Goal: Task Accomplishment & Management: Use online tool/utility

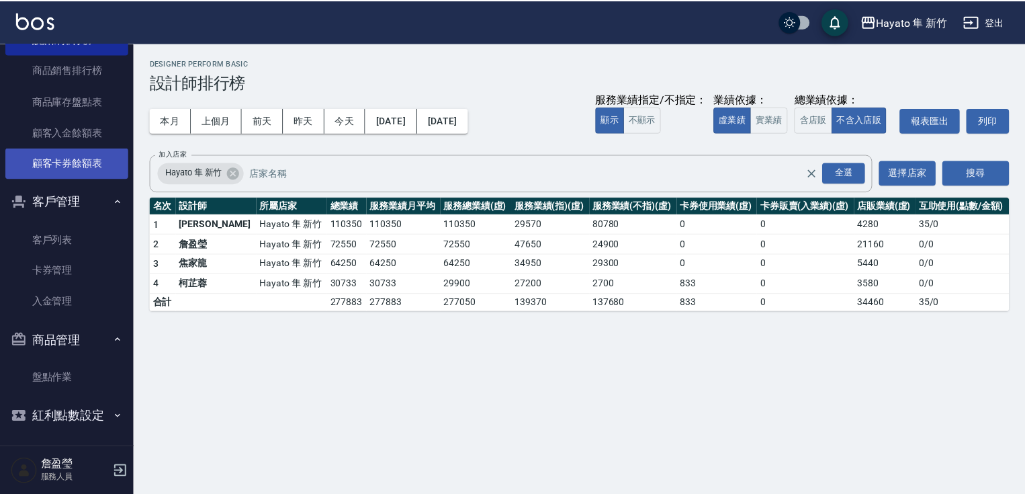
scroll to position [459, 0]
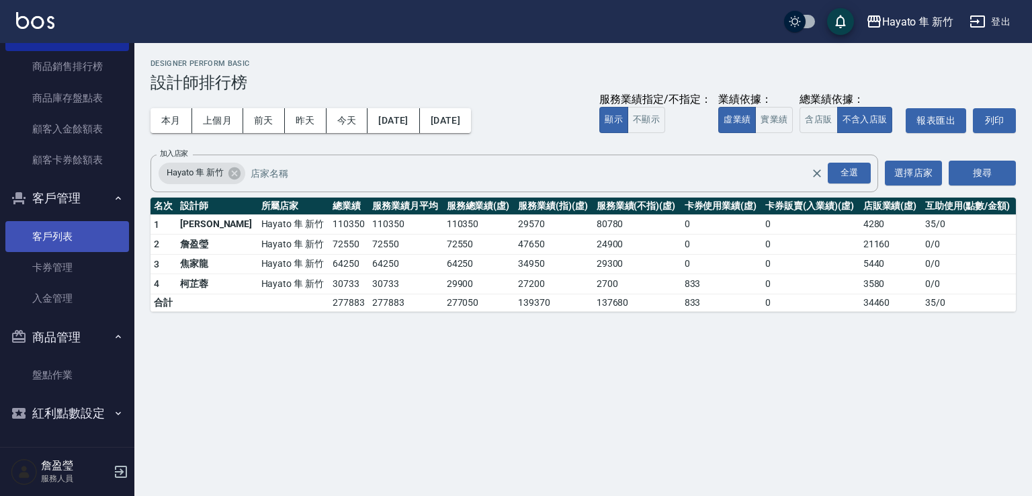
click at [89, 241] on link "客戶列表" at bounding box center [67, 236] width 124 height 31
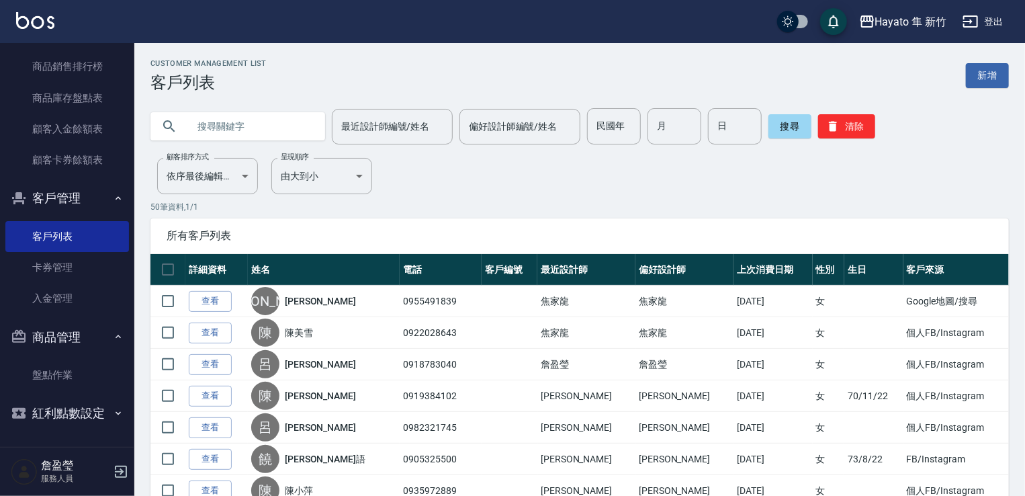
click at [300, 128] on input "text" at bounding box center [251, 126] width 126 height 36
type input "0916055506"
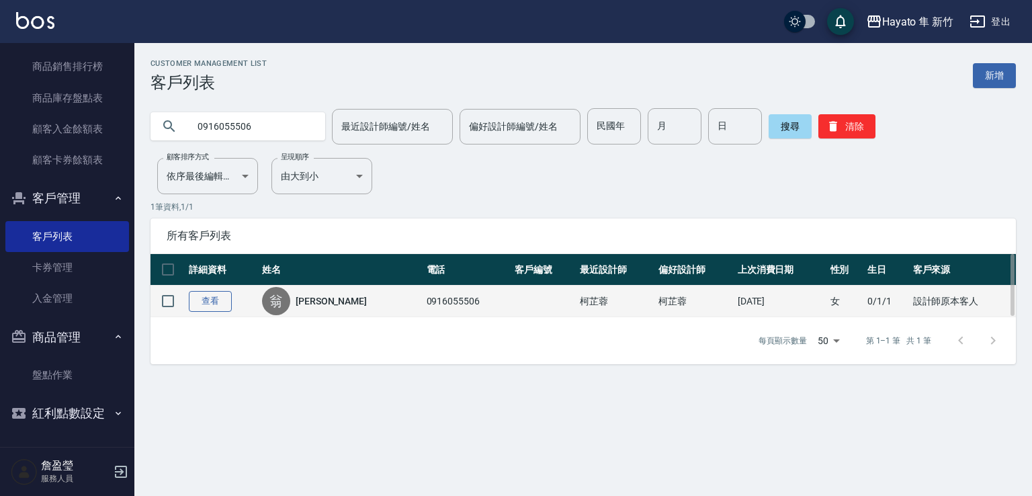
click at [219, 298] on link "查看" at bounding box center [210, 301] width 43 height 21
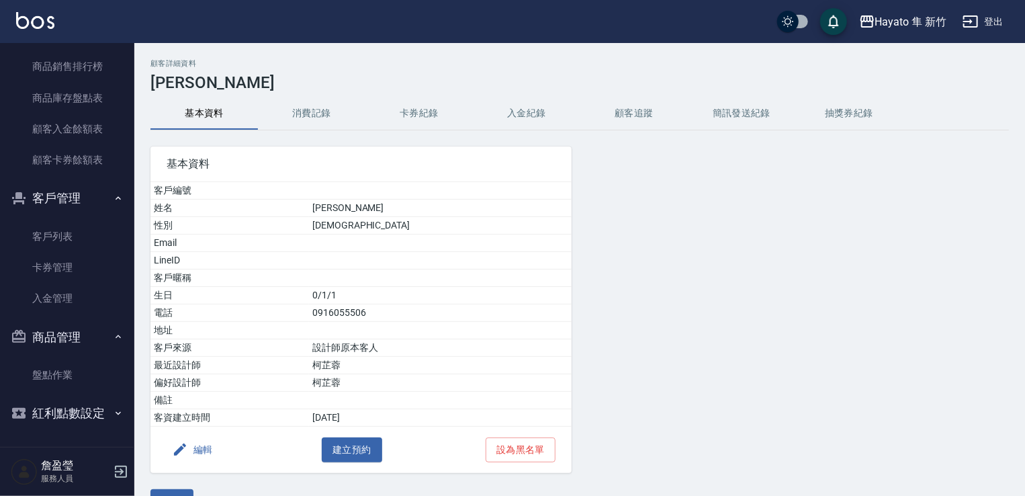
click at [305, 109] on button "消費記錄" at bounding box center [312, 113] width 108 height 32
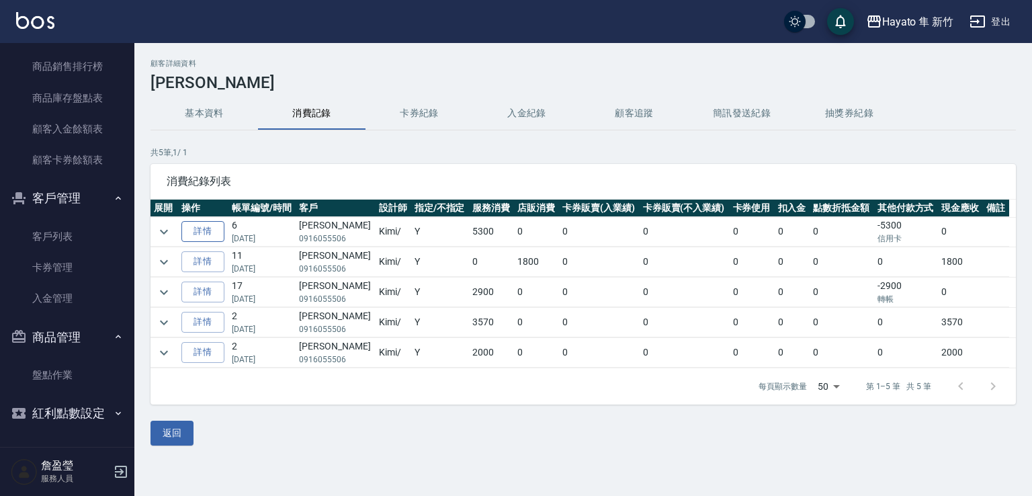
click at [202, 232] on link "詳情" at bounding box center [202, 231] width 43 height 21
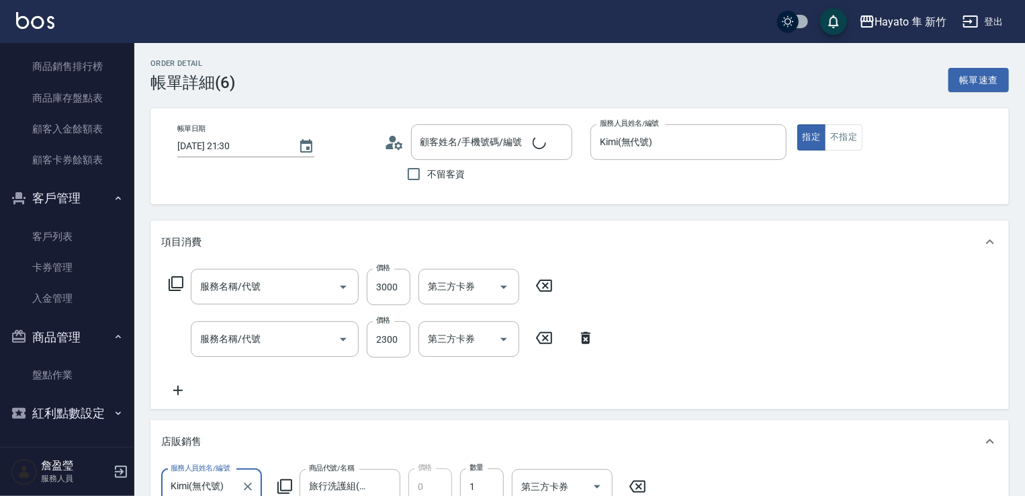
type input "[DATE] 21:30"
type input "Kimi(無代號)"
type input "設計師原本客人"
type input "506 縮毛矯正 (506)"
type input "C 染髮(701)"
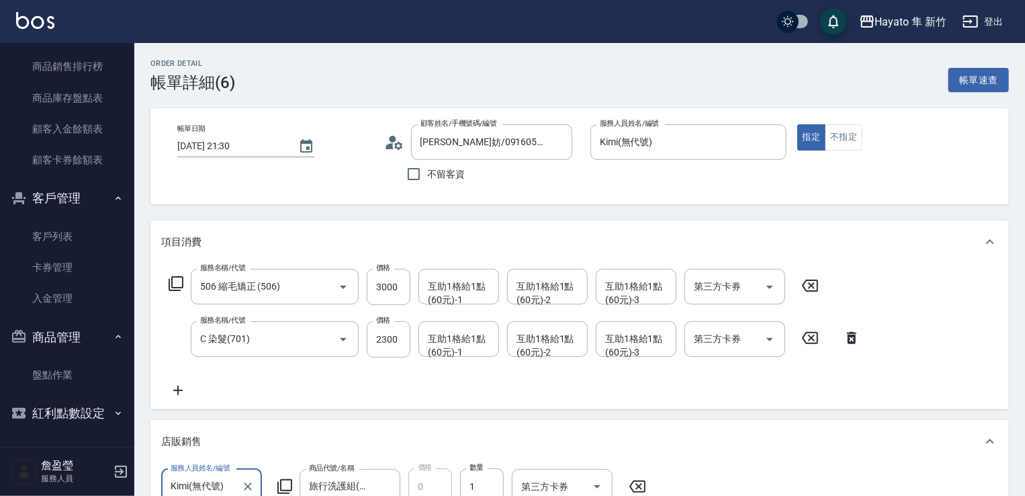
type input "[PERSON_NAME]妨/0916055506/"
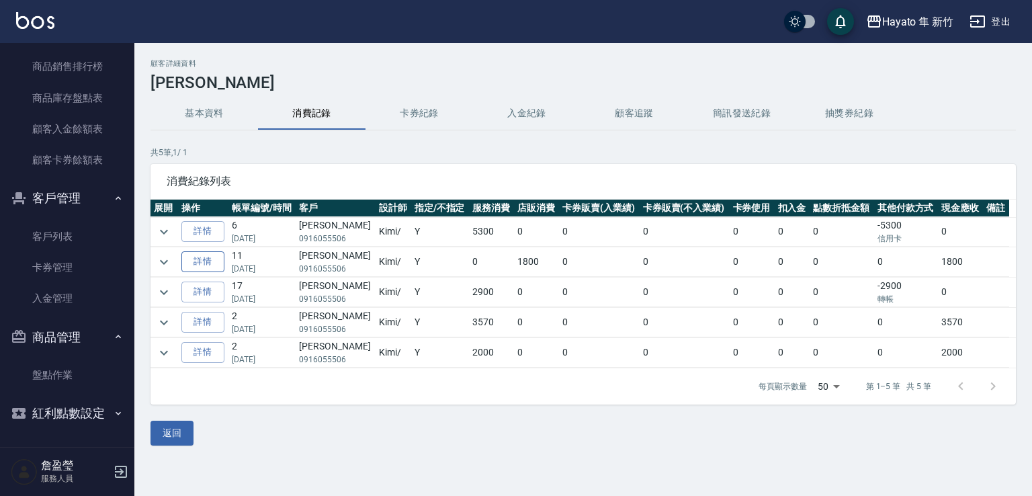
click at [210, 267] on link "詳情" at bounding box center [202, 261] width 43 height 21
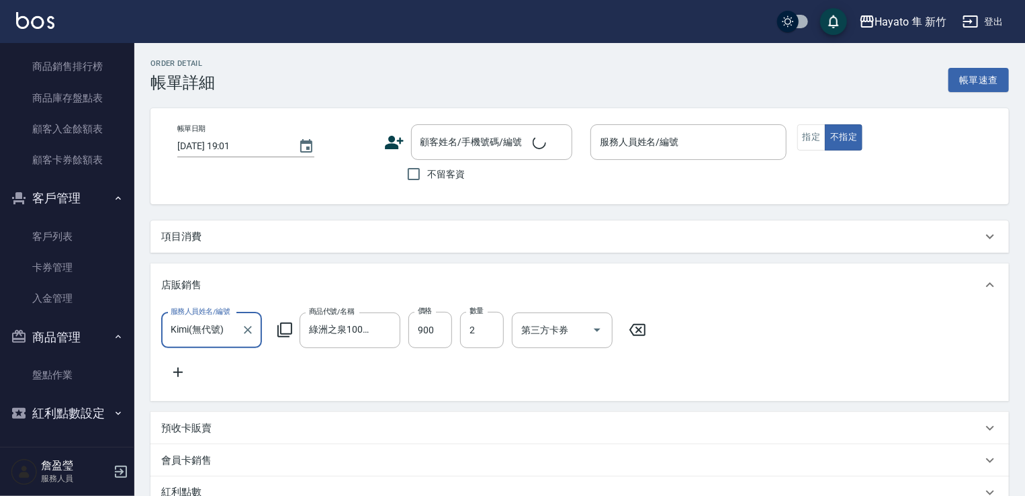
type input "[DATE] 20:24"
type input "Kimi(無代號)"
type input "設計師原本客人"
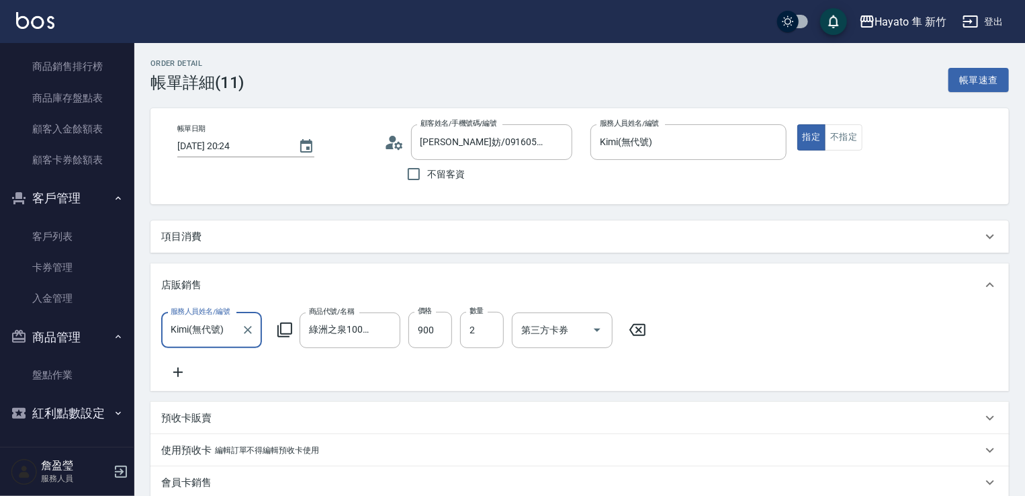
type input "[PERSON_NAME]妨/0916055506/"
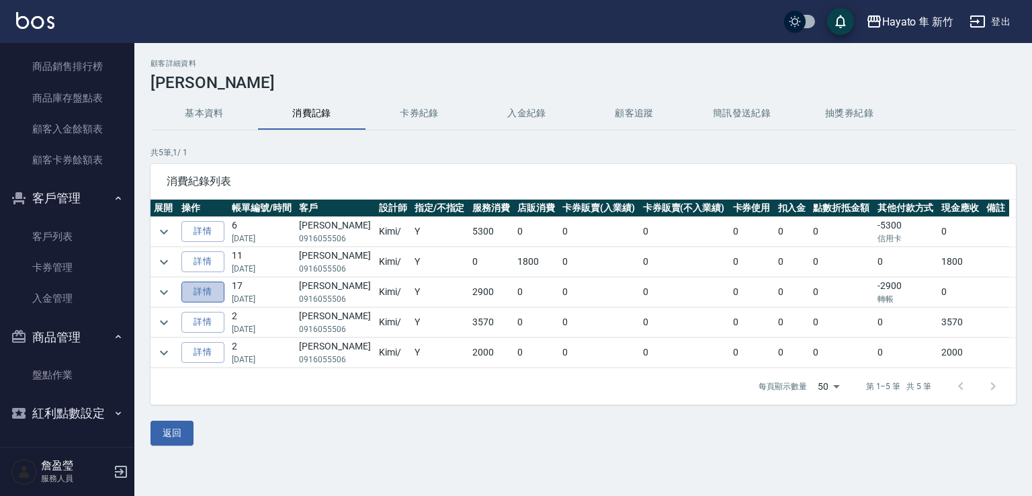
click at [198, 292] on link "詳情" at bounding box center [202, 292] width 43 height 21
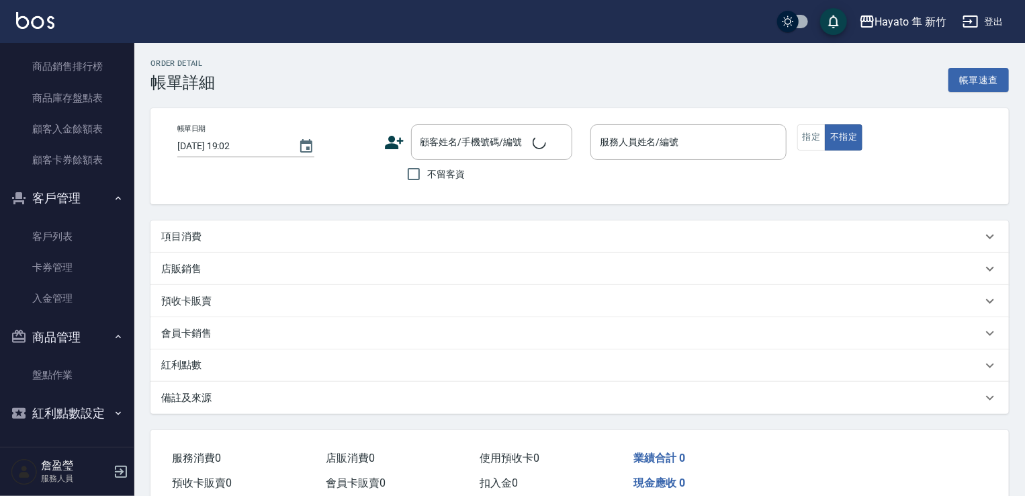
type input "[DATE] 21:04"
type input "Kimi(無代號)"
type input "設計師原本客人"
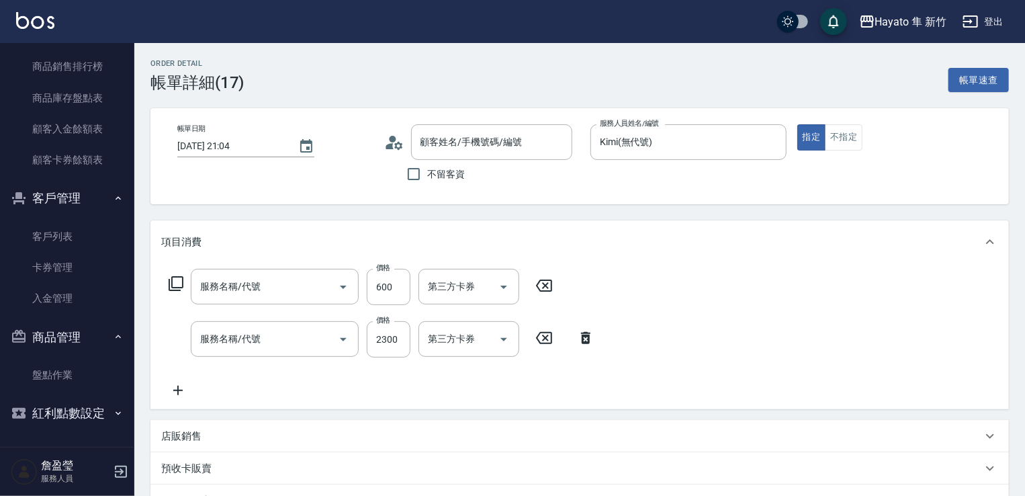
type input "[PERSON_NAME]妨/0916055506/"
type input "單剪(102)"
type input "C 染髮(701)"
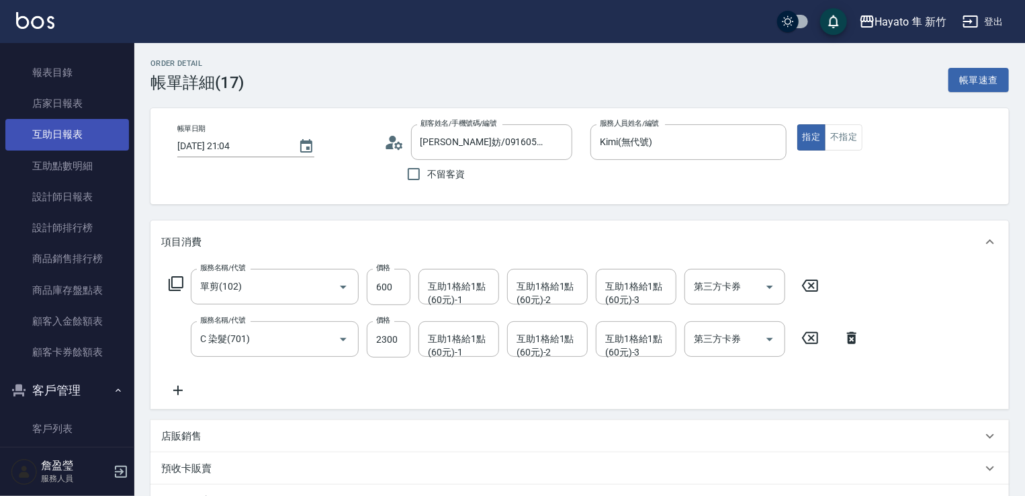
scroll to position [257, 0]
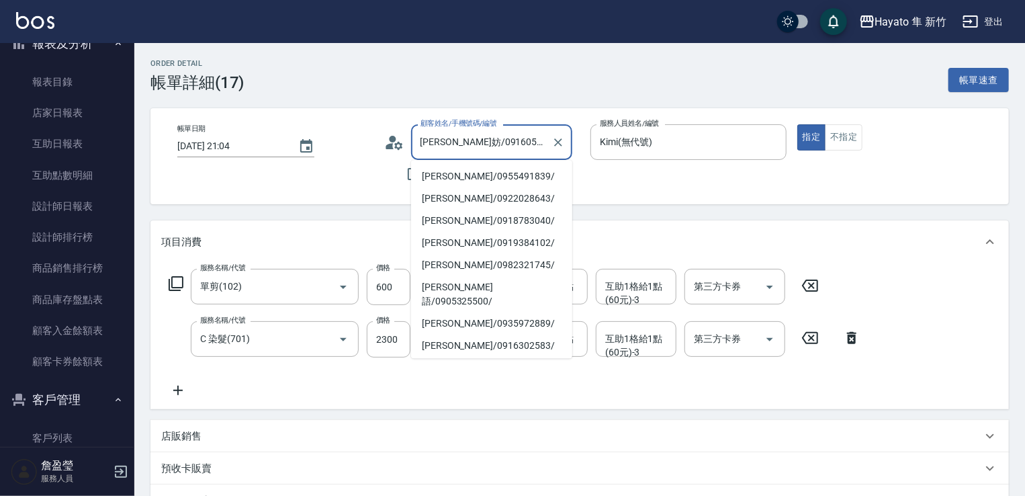
drag, startPoint x: 426, startPoint y: 138, endPoint x: 450, endPoint y: 135, distance: 23.7
click at [450, 135] on input "[PERSON_NAME]妨/0916055506/" at bounding box center [481, 142] width 129 height 24
drag, startPoint x: 450, startPoint y: 135, endPoint x: 413, endPoint y: 149, distance: 38.9
click at [413, 149] on div "[PERSON_NAME]妨/0916055506/ 顧客姓名/手機號碼/編號" at bounding box center [491, 142] width 161 height 36
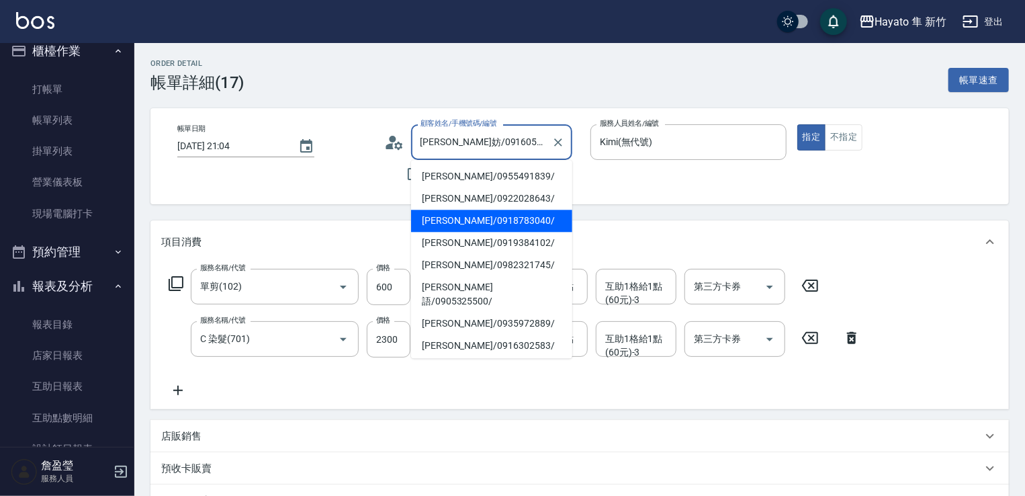
scroll to position [0, 0]
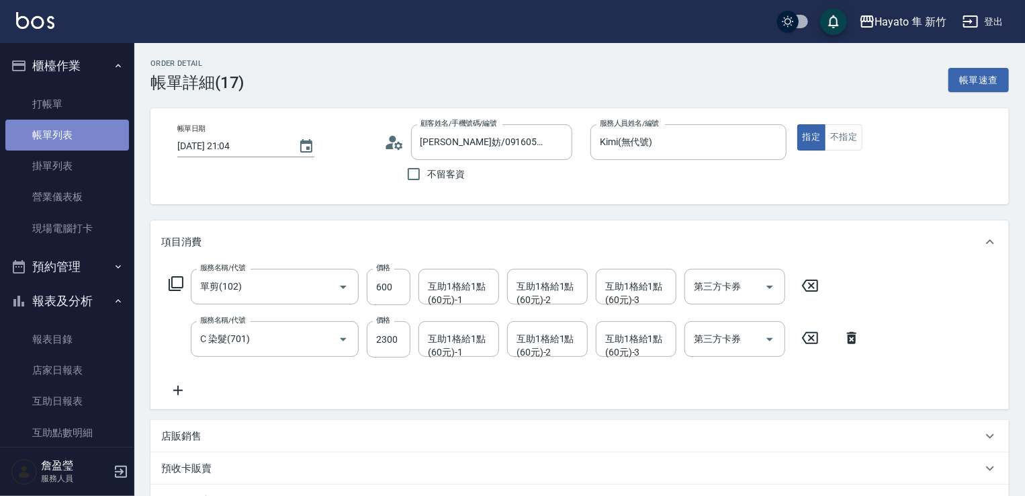
click at [89, 132] on link "帳單列表" at bounding box center [67, 135] width 124 height 31
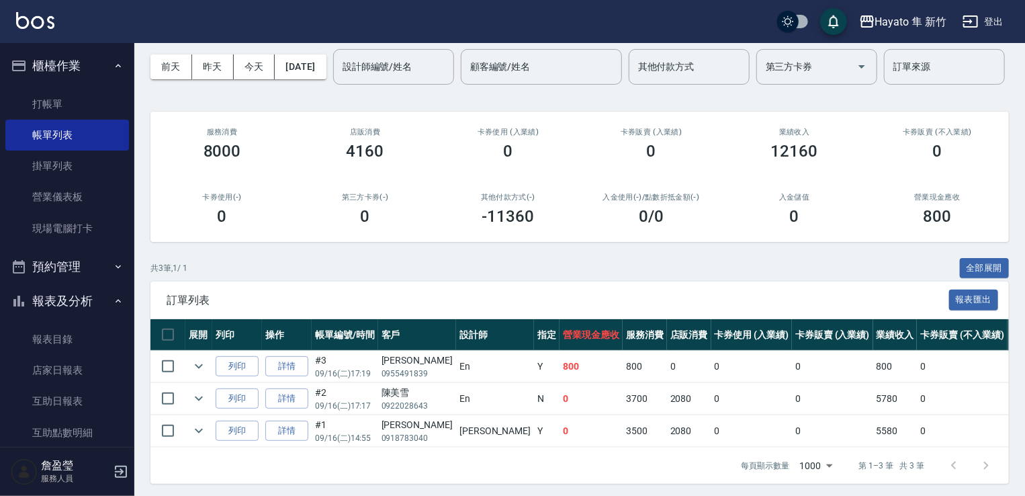
scroll to position [110, 0]
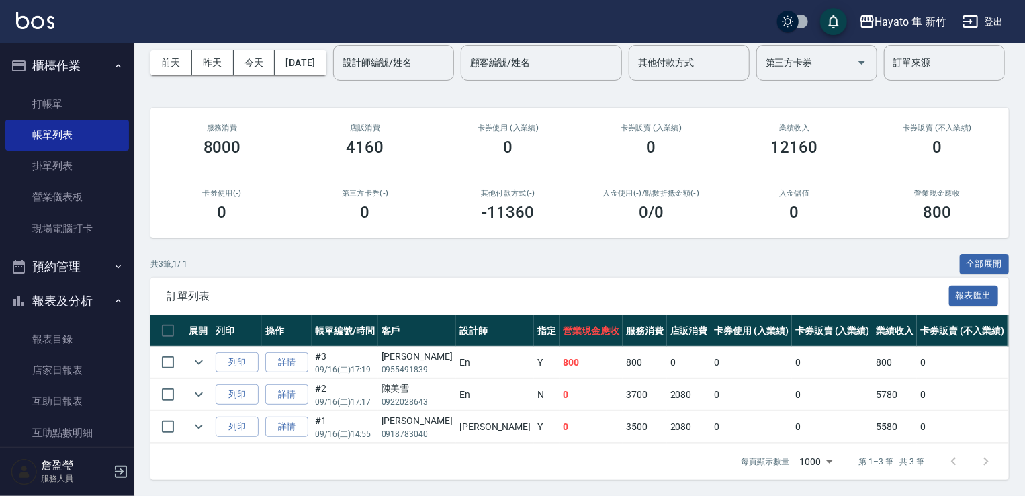
click at [45, 87] on ul "打帳單 帳單列表 掛單列表 營業儀表板 現場電腦打卡" at bounding box center [67, 166] width 124 height 166
click at [53, 95] on link "打帳單" at bounding box center [67, 104] width 124 height 31
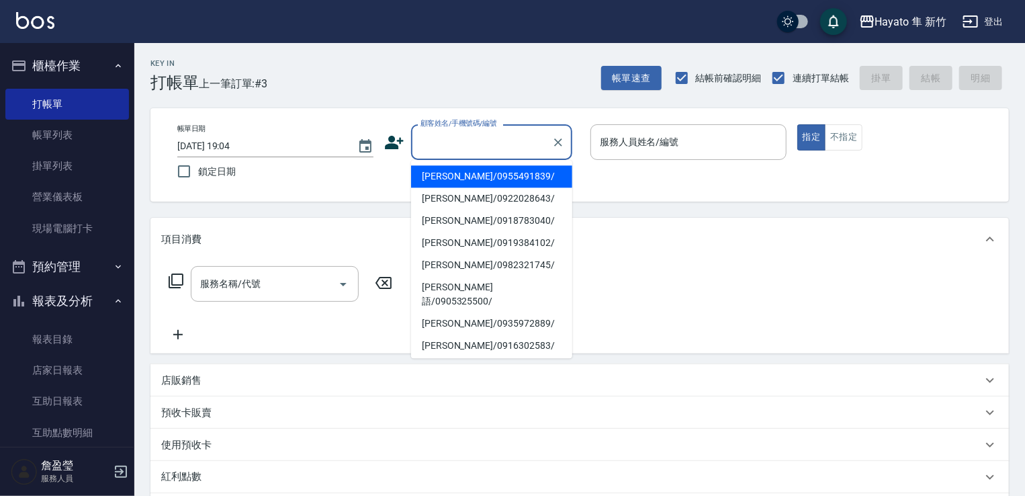
click at [480, 143] on input "顧客姓名/手機號碼/編號" at bounding box center [481, 142] width 129 height 24
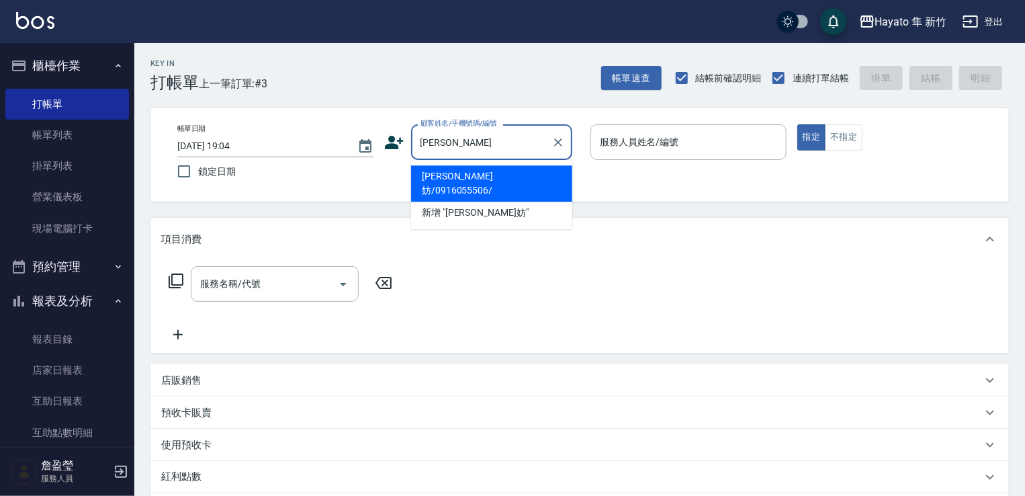
click at [478, 180] on li "[PERSON_NAME]妨/0916055506/" at bounding box center [491, 183] width 161 height 36
type input "[PERSON_NAME]妨/0916055506/"
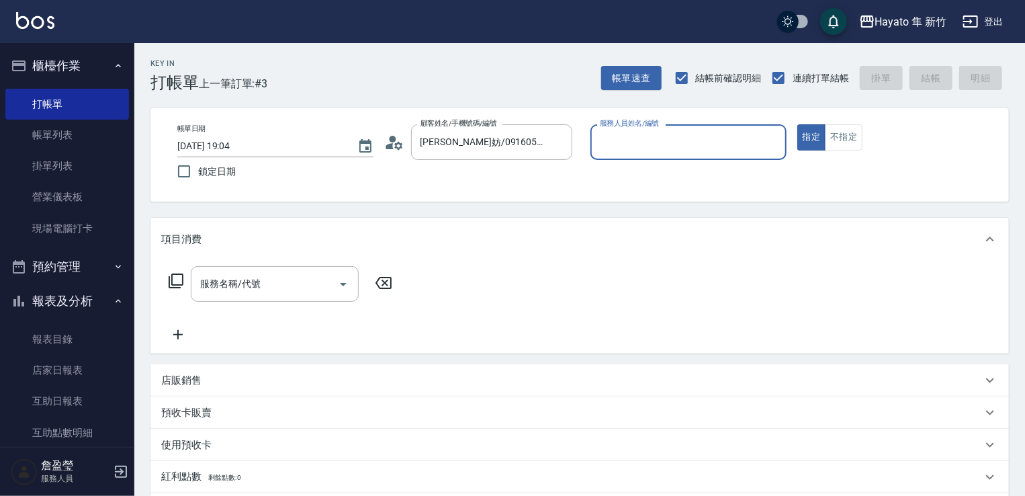
type input "Kimi(無代號)"
click at [312, 280] on input "服務名稱/代號" at bounding box center [265, 284] width 136 height 24
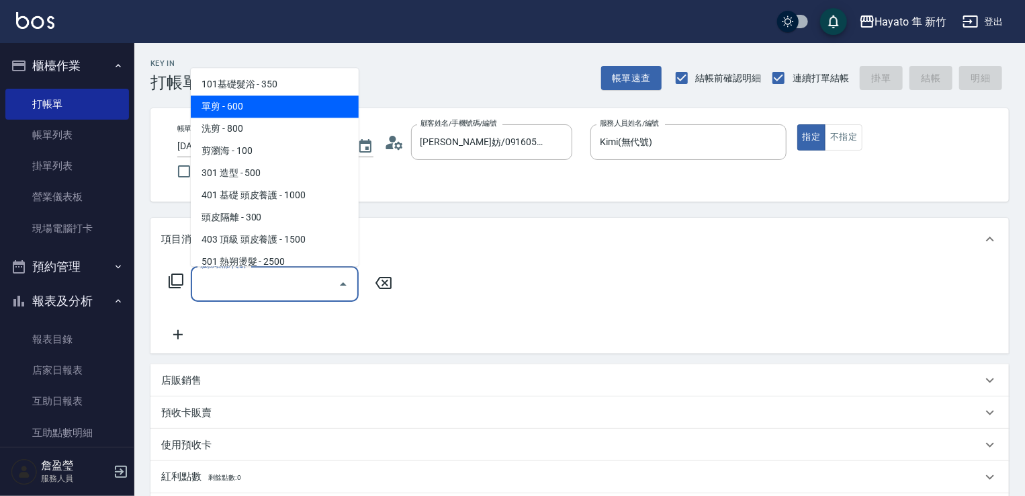
click at [255, 111] on span "單剪 - 600" at bounding box center [275, 106] width 168 height 22
type input "單剪(102)"
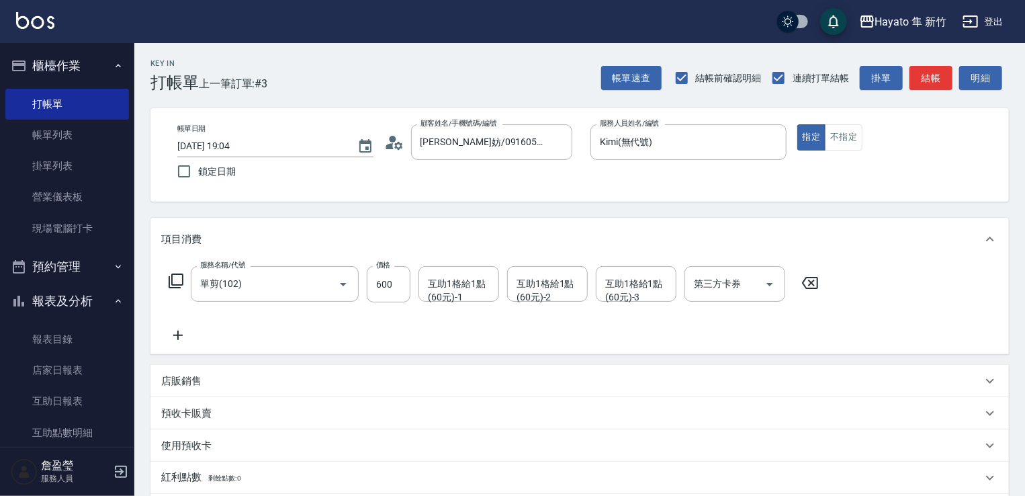
click at [179, 334] on icon at bounding box center [178, 335] width 34 height 16
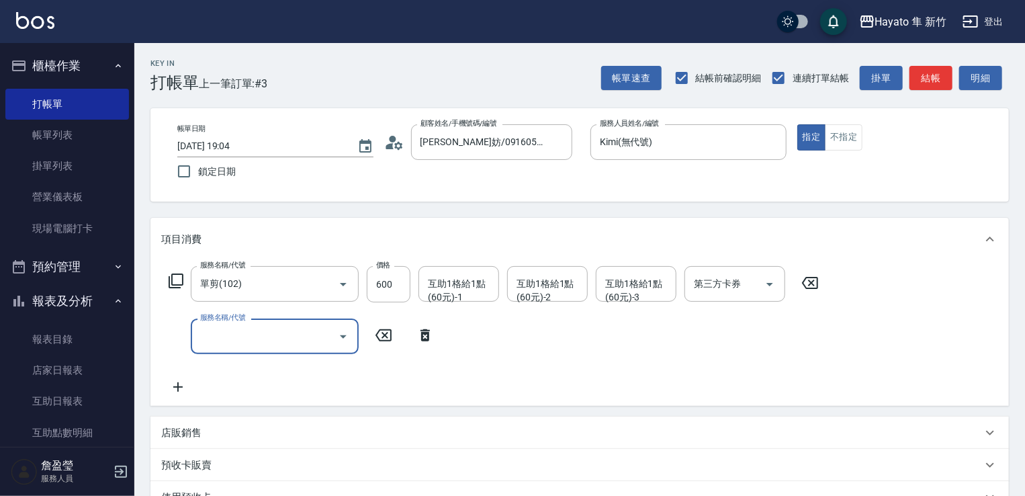
click at [241, 332] on input "服務名稱/代號" at bounding box center [265, 337] width 136 height 24
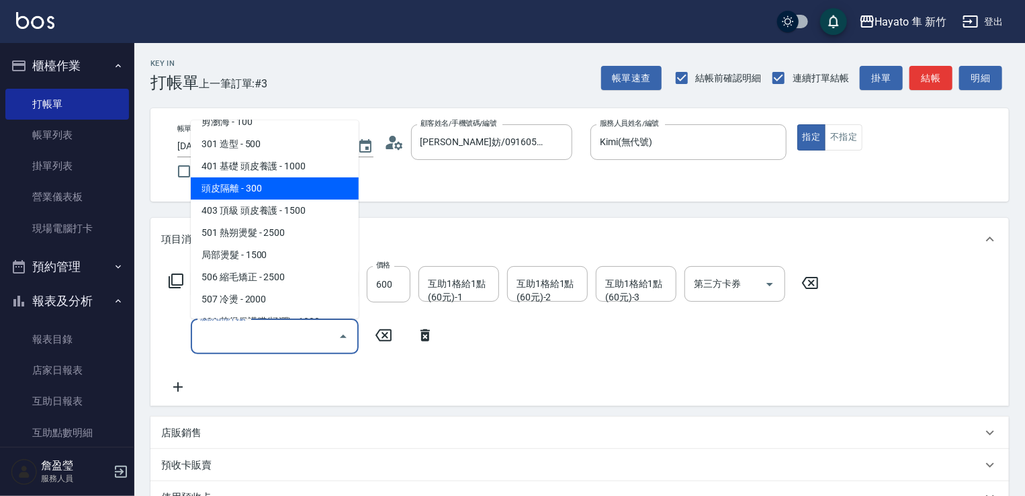
scroll to position [134, 0]
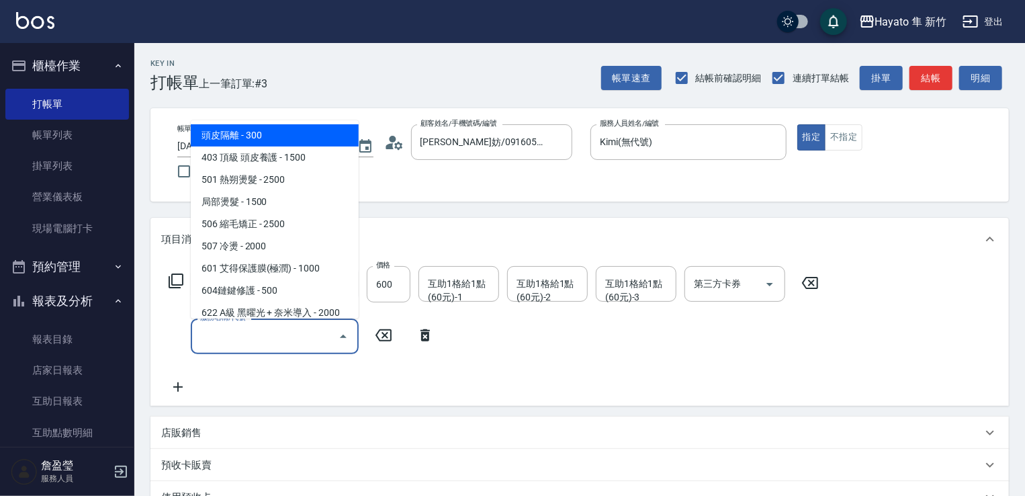
click at [257, 264] on span "601 艾得保護膜(極潤) - 1000" at bounding box center [275, 268] width 168 height 22
type input "601 艾得保護膜(極潤)(601)"
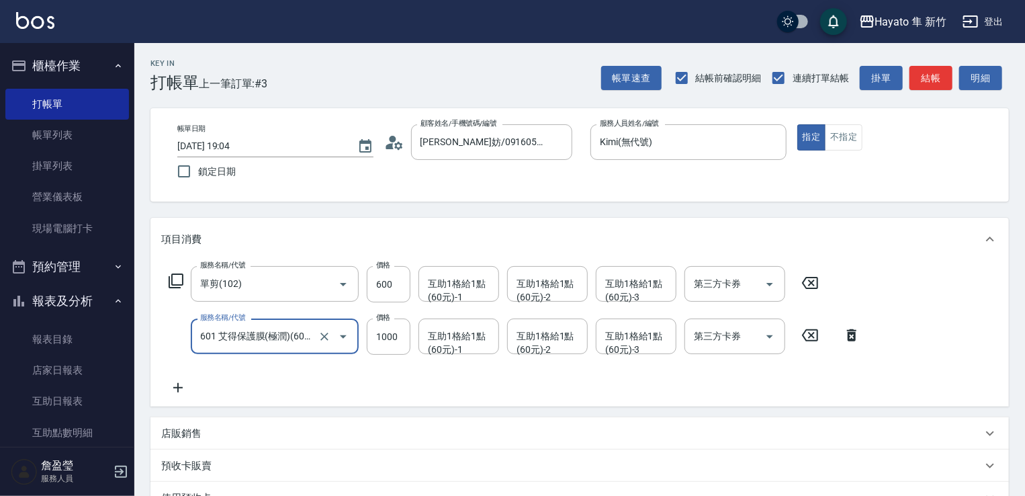
click at [185, 388] on icon at bounding box center [178, 388] width 34 height 16
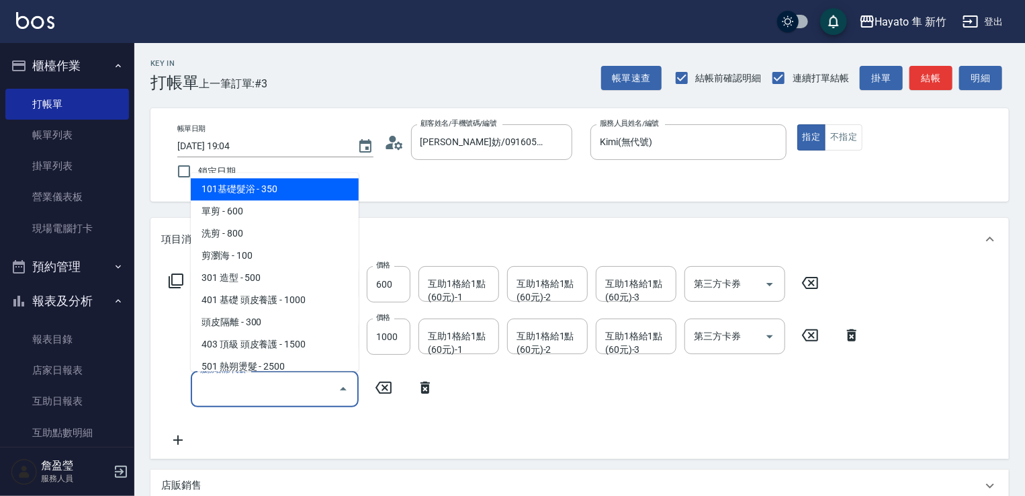
click at [224, 378] on input "服務名稱/代號" at bounding box center [265, 389] width 136 height 24
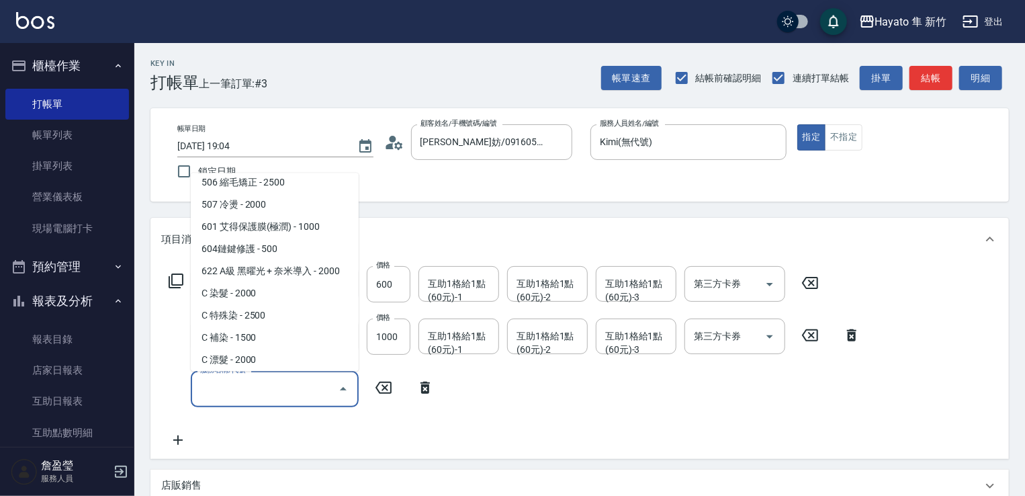
scroll to position [234, 0]
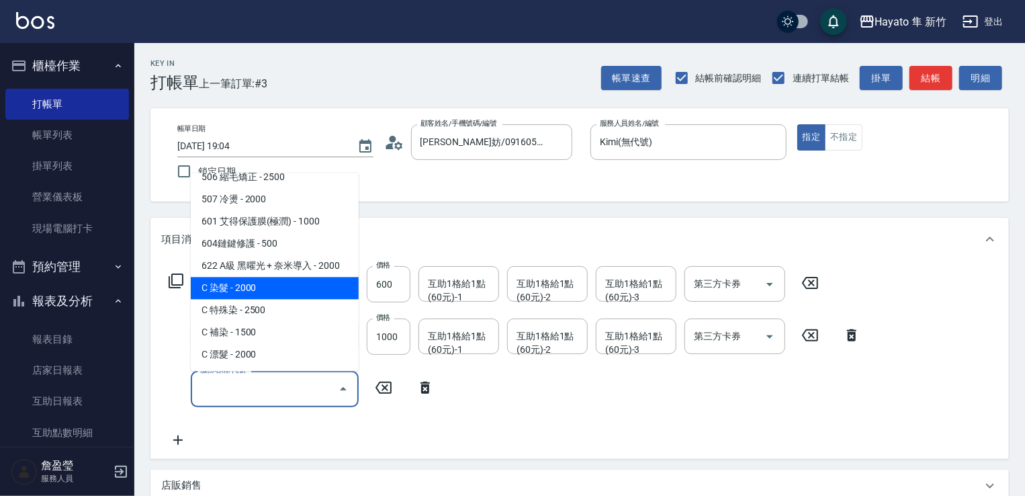
click at [298, 282] on span "C 染髮 - 2000" at bounding box center [275, 288] width 168 height 22
type input "C 染髮(701)"
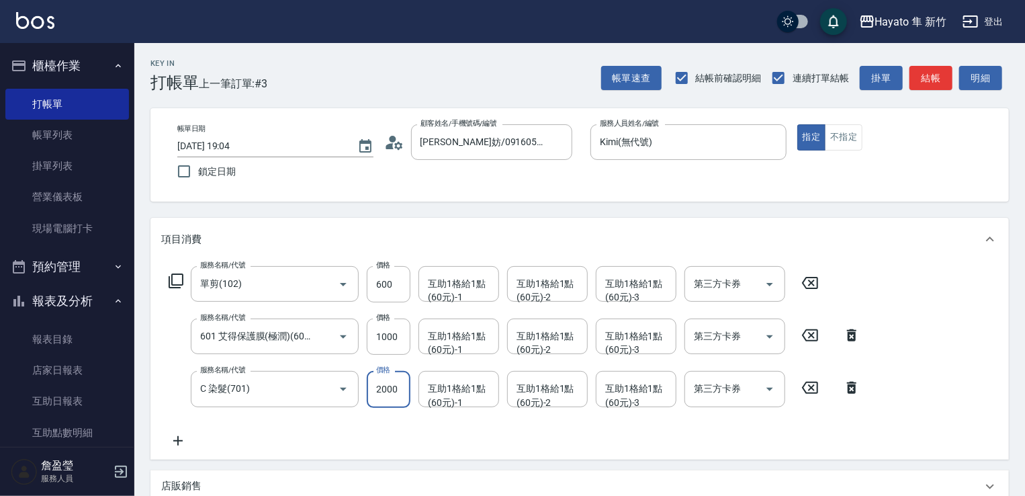
click at [396, 391] on input "2000" at bounding box center [389, 389] width 44 height 36
type input "2300"
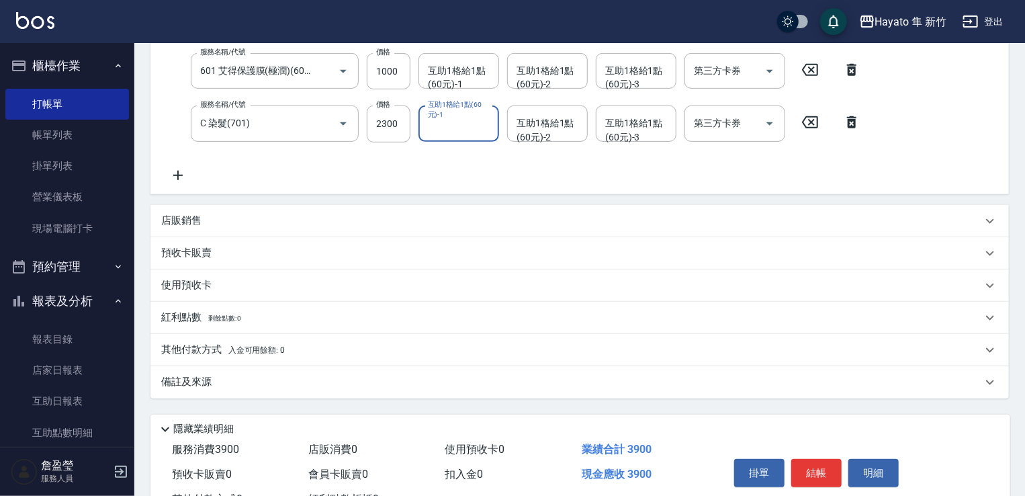
scroll to position [318, 0]
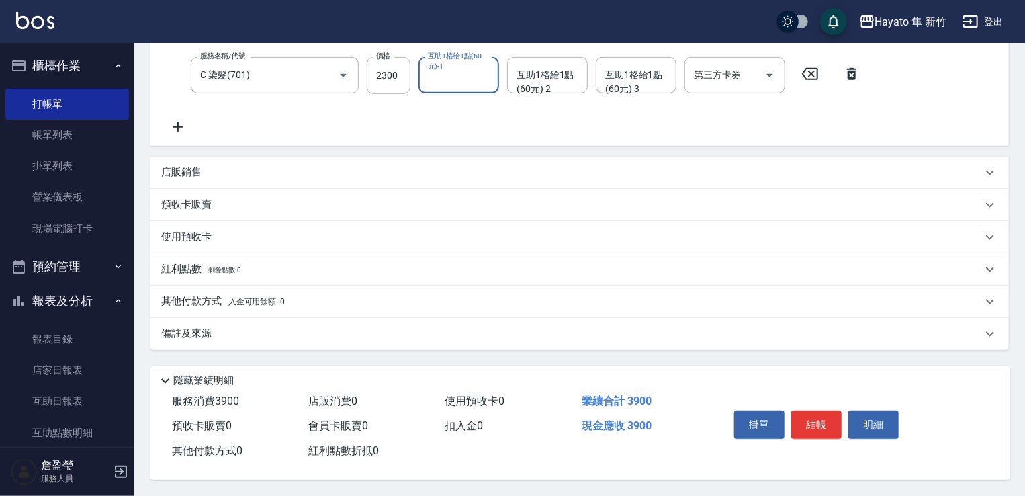
click at [225, 294] on p "其他付款方式 入金可用餘額: 0" at bounding box center [223, 301] width 124 height 15
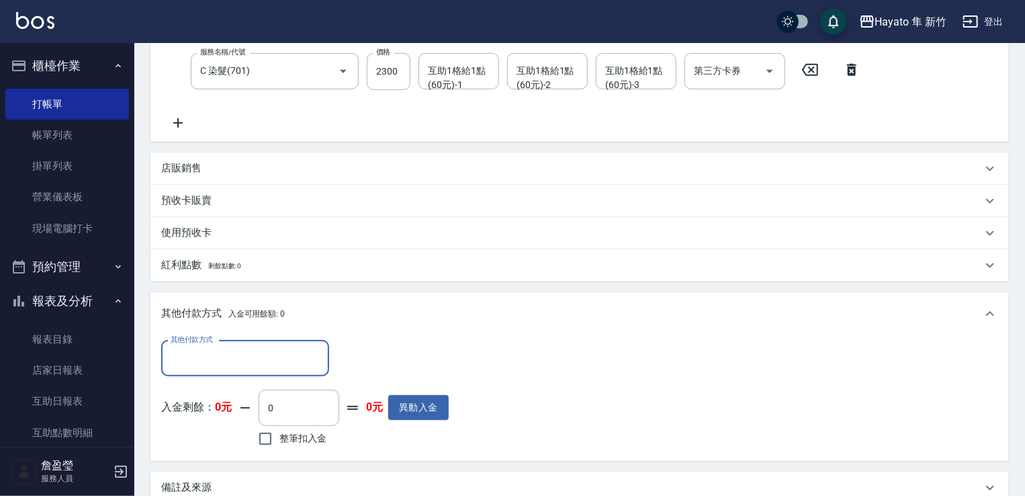
scroll to position [0, 0]
click at [203, 359] on input "其他付款方式" at bounding box center [245, 359] width 156 height 24
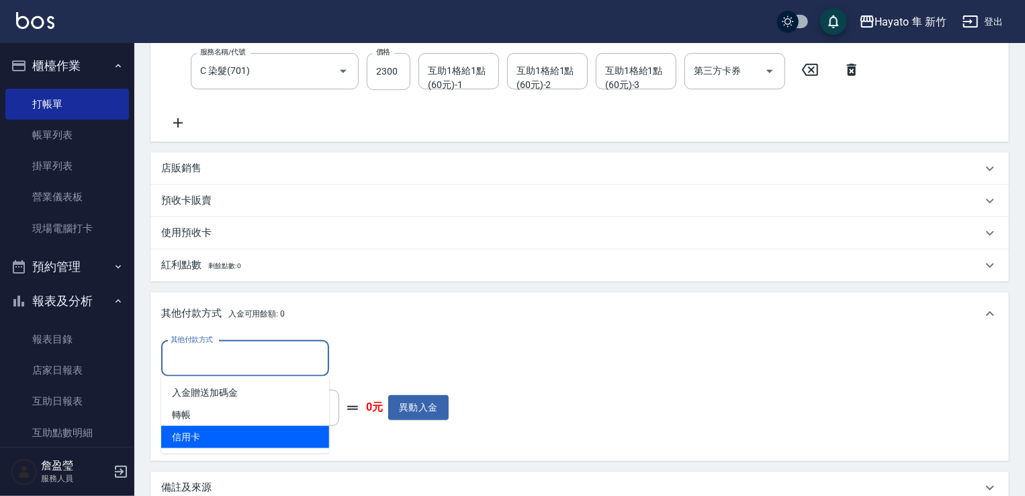
click at [231, 450] on ul "入金贈送加碼金 轉帳 信用卡" at bounding box center [245, 414] width 168 height 77
click at [237, 444] on span "信用卡" at bounding box center [245, 437] width 168 height 22
type input "信用卡"
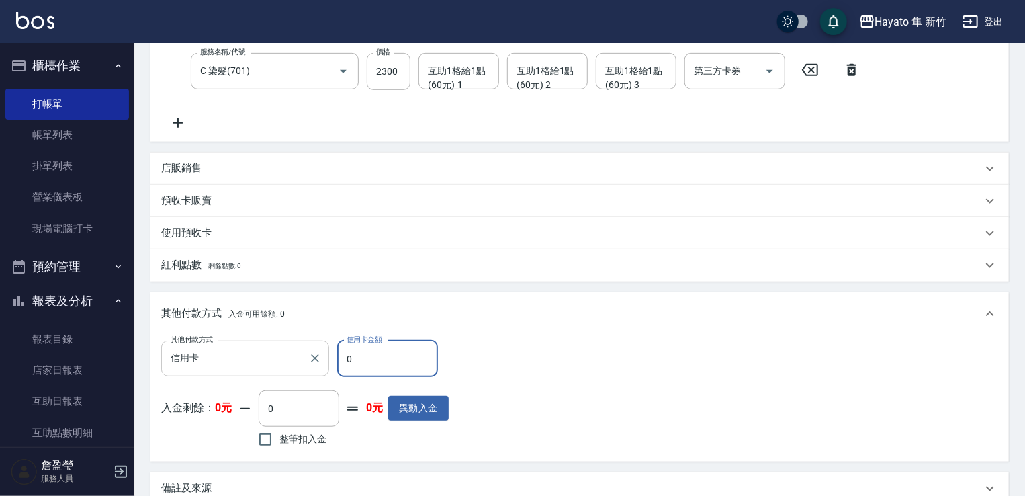
drag, startPoint x: 398, startPoint y: 356, endPoint x: 294, endPoint y: 347, distance: 104.5
click at [294, 347] on div "其他付款方式 信用卡 其他付款方式 信用卡金額 0 信用卡金額" at bounding box center [305, 359] width 288 height 36
type input "3900"
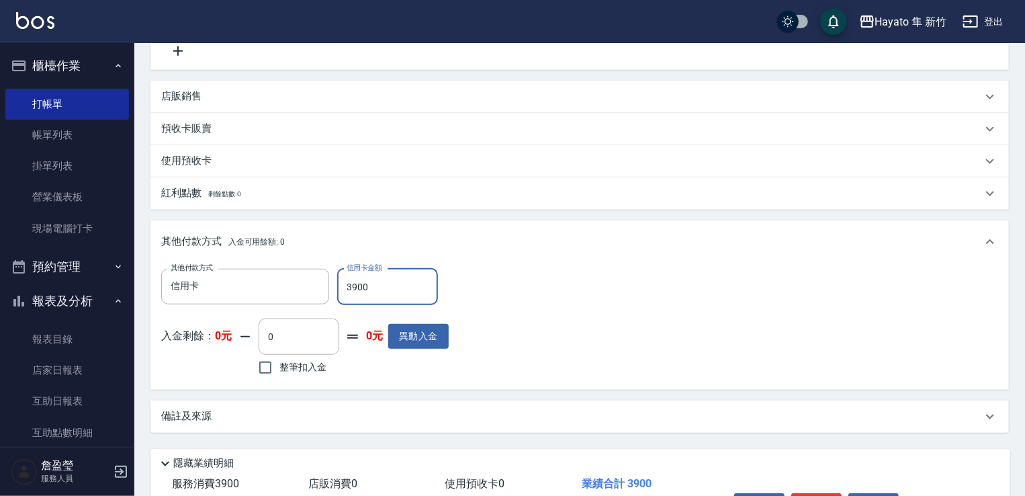
scroll to position [476, 0]
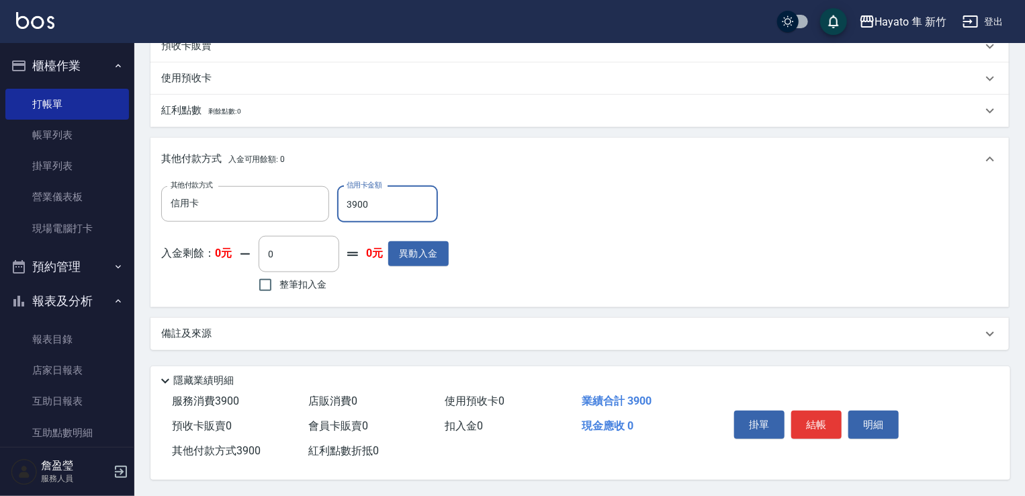
click at [327, 334] on div "備註及來源" at bounding box center [571, 334] width 821 height 14
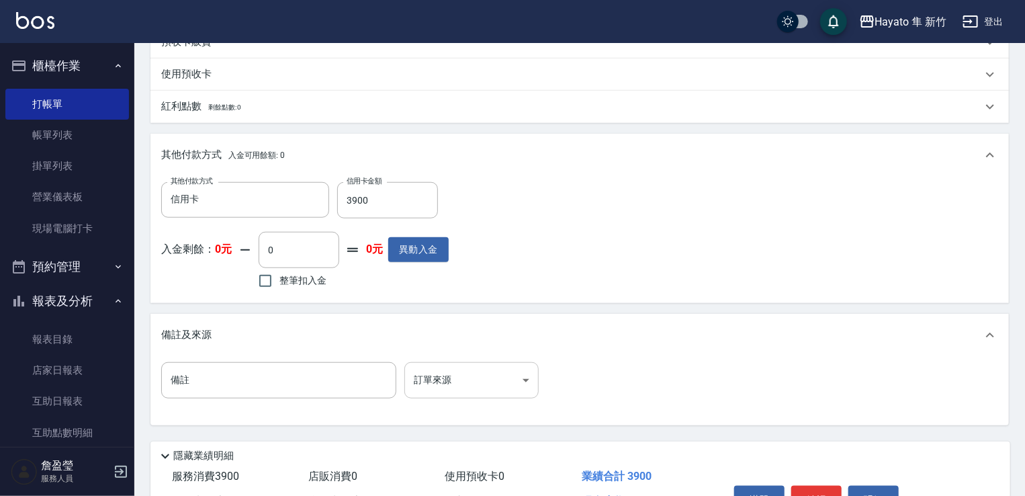
click at [476, 381] on body "Hayato 隼 新竹 登出 櫃檯作業 打帳單 帳單列表 掛單列表 營業儀表板 現場電腦打卡 預約管理 預約管理 報表及分析 報表目錄 店家日報表 互助日報表…" at bounding box center [512, 48] width 1025 height 1048
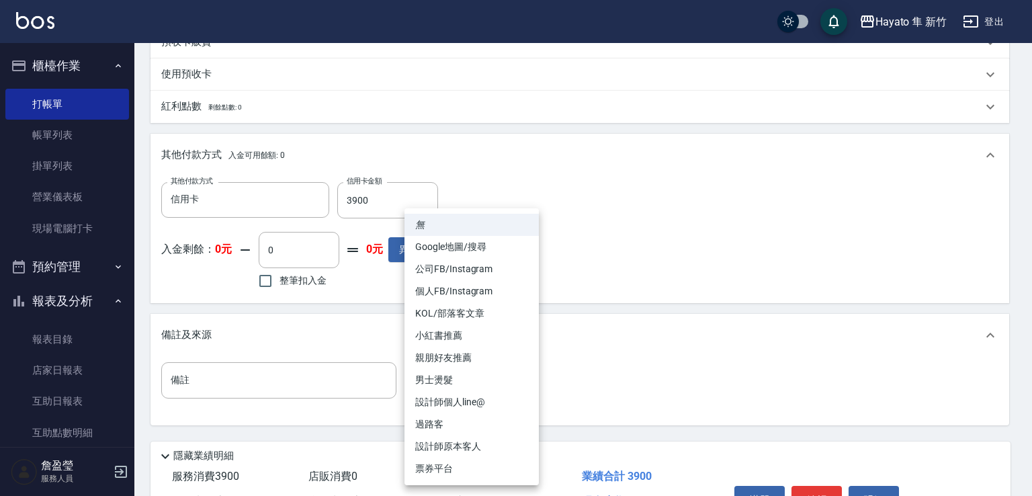
click at [481, 457] on li "設計師原本客人" at bounding box center [472, 446] width 134 height 22
type input "設計師原本客人"
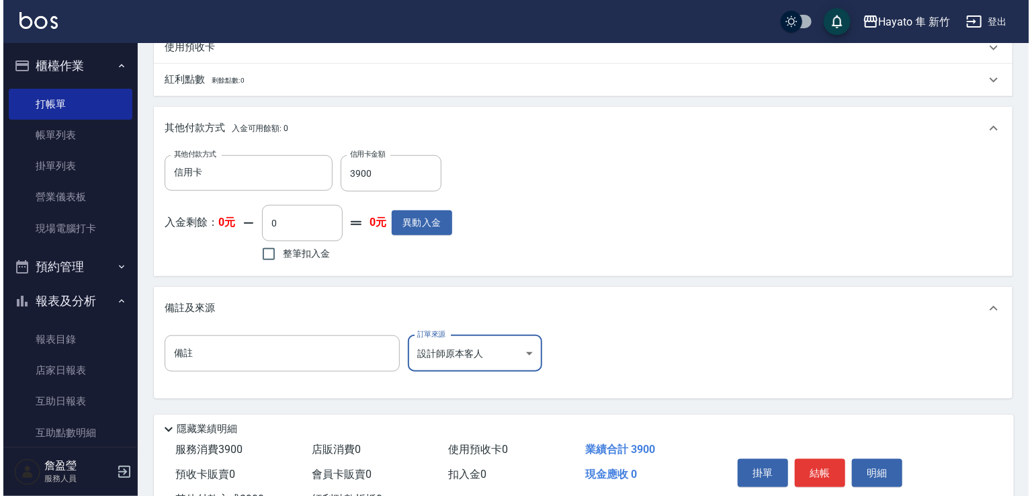
scroll to position [556, 0]
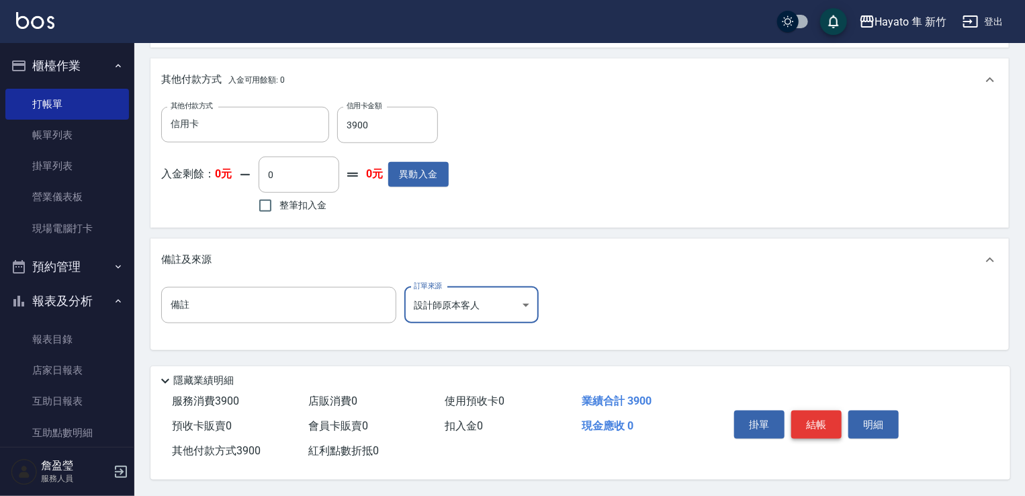
click at [821, 428] on button "結帳" at bounding box center [817, 425] width 50 height 28
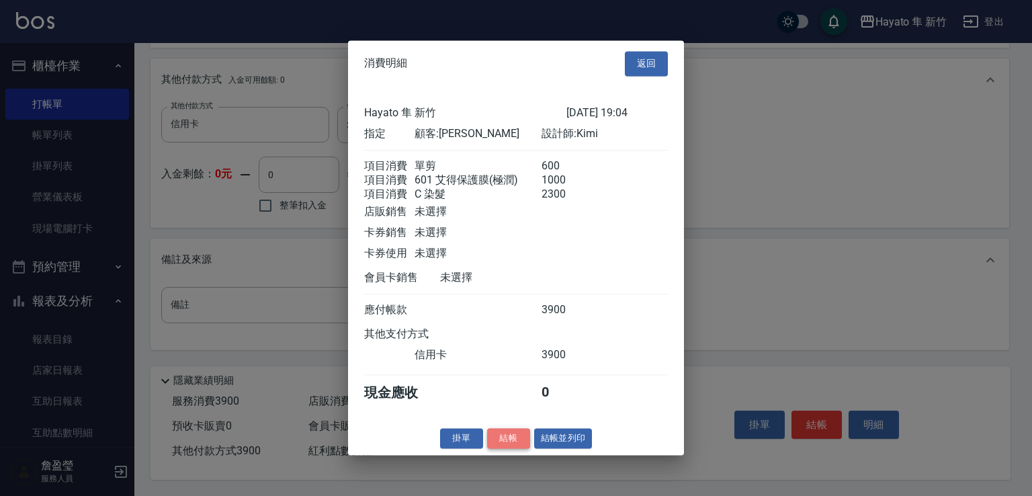
click at [520, 449] on button "結帳" at bounding box center [508, 438] width 43 height 21
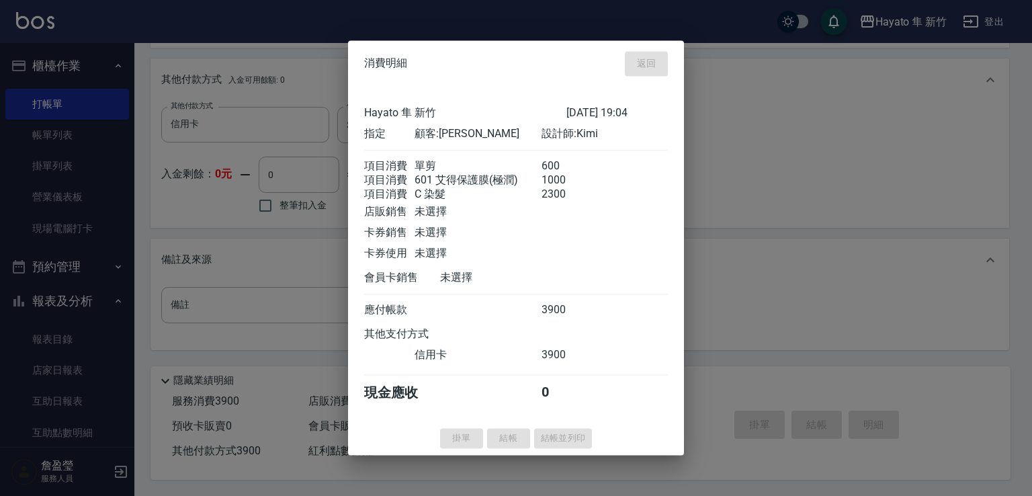
type input "[DATE] 19:05"
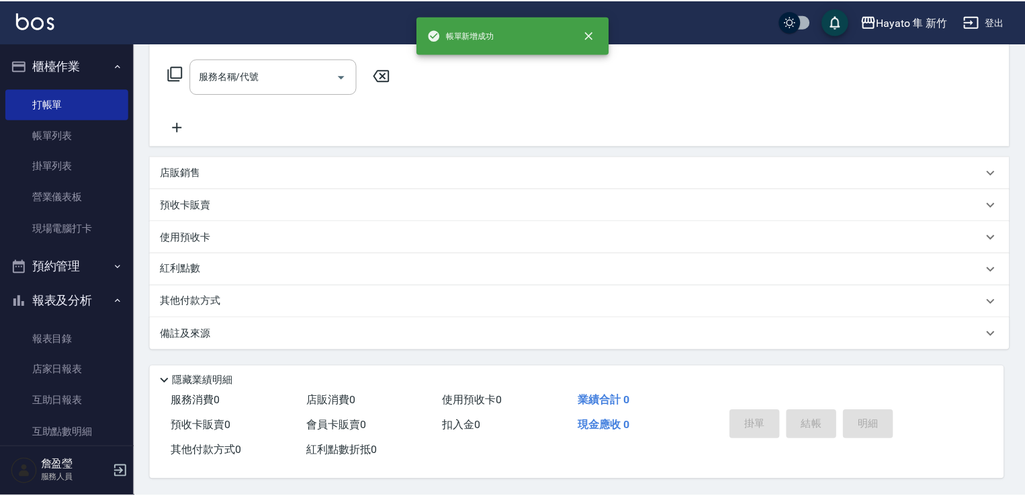
scroll to position [0, 0]
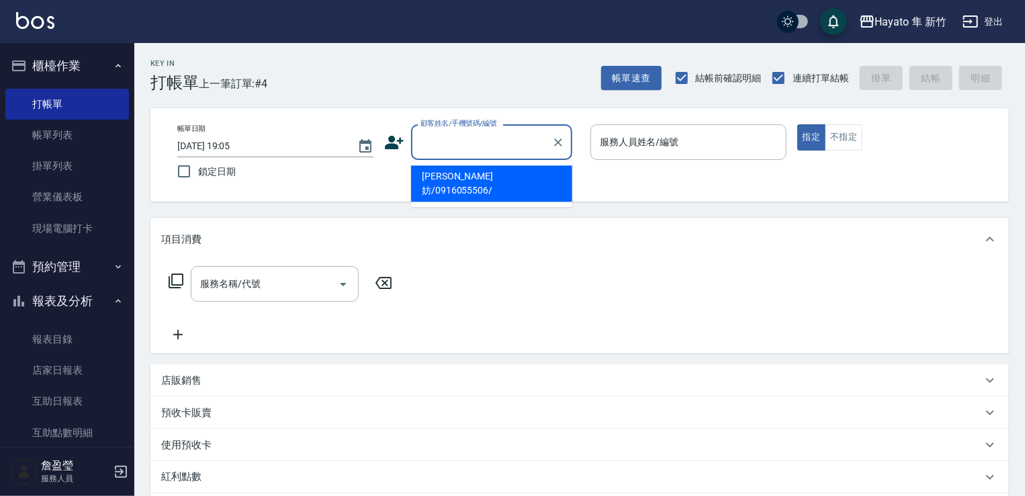
click at [423, 141] on input "顧客姓名/手機號碼/編號" at bounding box center [481, 142] width 129 height 24
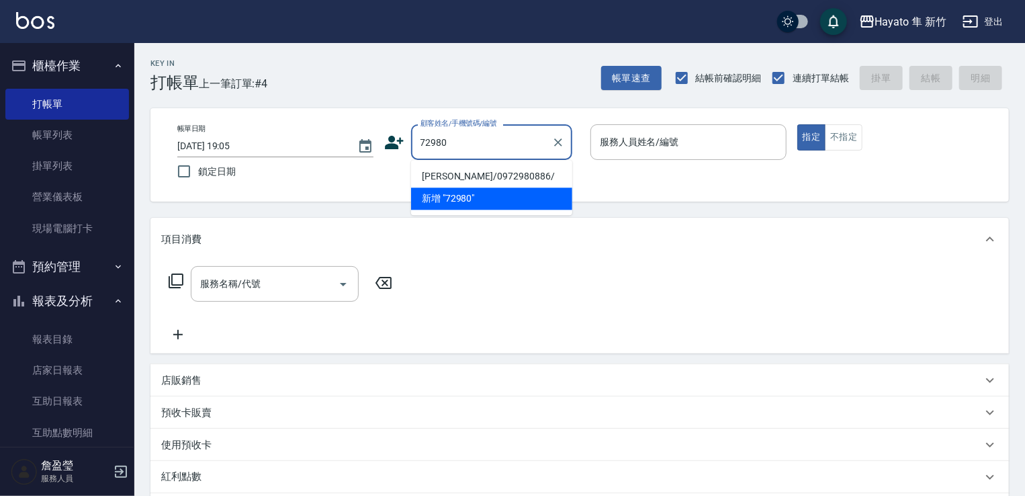
click at [436, 169] on li "[PERSON_NAME]/0972980886/" at bounding box center [491, 176] width 161 height 22
type input "[PERSON_NAME]/0972980886/"
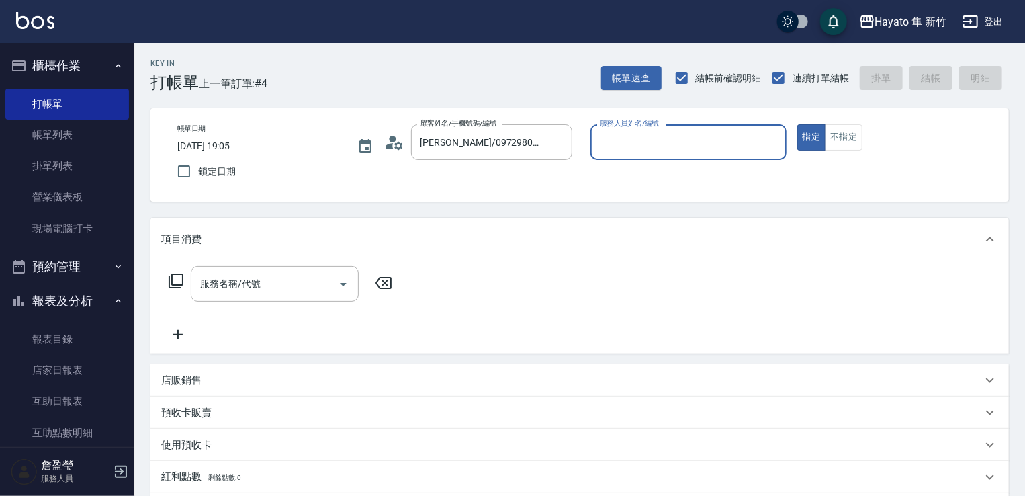
type input "Kimi(無代號)"
click at [324, 280] on input "服務名稱/代號" at bounding box center [265, 284] width 136 height 24
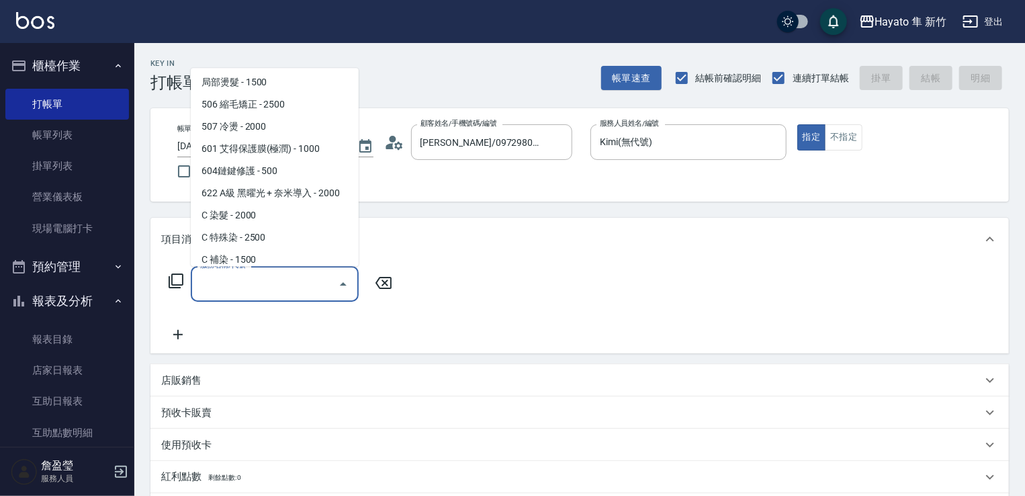
scroll to position [167, 0]
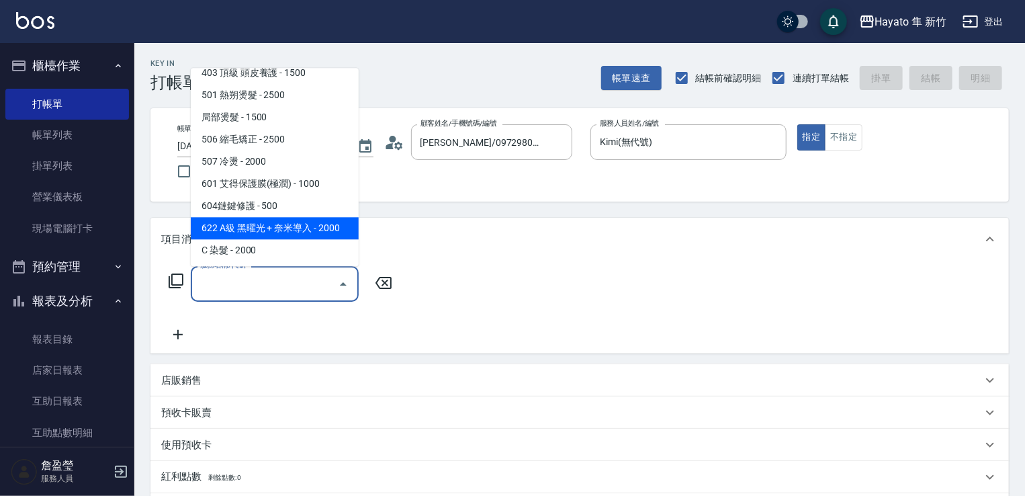
click at [314, 221] on span "622 A級 黑曜光 + 奈米導入 - 2000" at bounding box center [275, 228] width 168 height 22
type input "622 A級 黑曜光 + 奈米導入(622)"
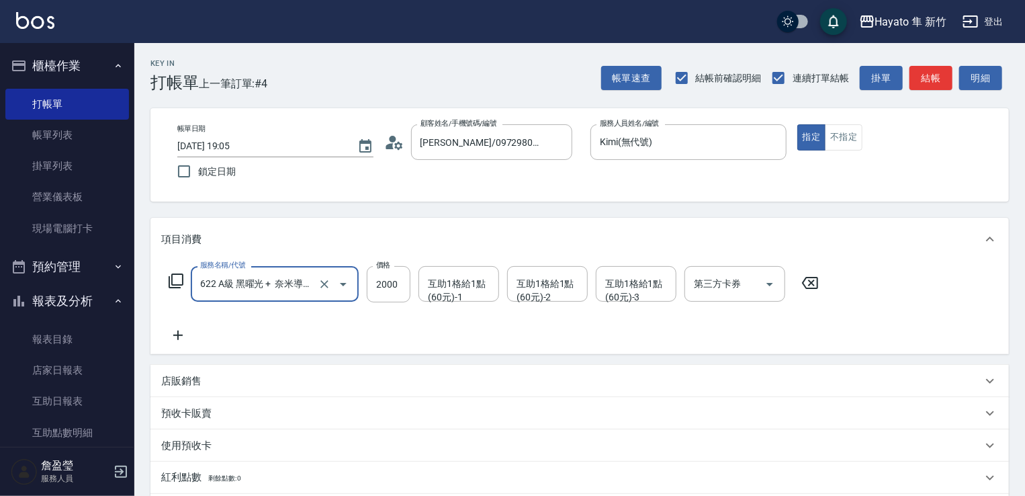
click at [178, 332] on icon at bounding box center [177, 335] width 9 height 9
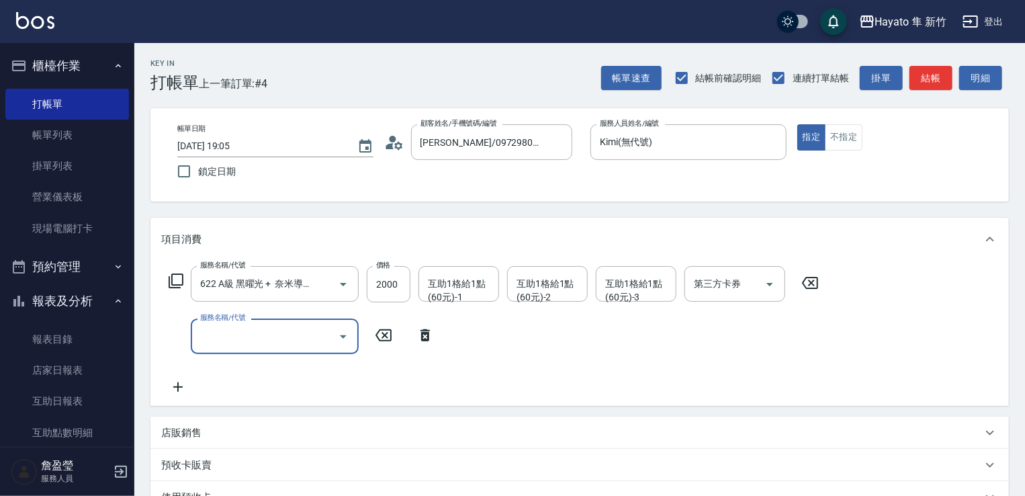
drag, startPoint x: 235, startPoint y: 321, endPoint x: 243, endPoint y: 312, distance: 12.4
click at [238, 319] on label "服務名稱/代號" at bounding box center [222, 317] width 45 height 10
click at [238, 325] on input "服務名稱/代號" at bounding box center [265, 337] width 136 height 24
click at [250, 317] on div "服務名稱/代號 622 A級 黑曜光 + 奈米導入(622) 服務名稱/代號 價格 2000 價格 互助1格給1點(60元)-1 互助1格給1點(60元)-1…" at bounding box center [494, 330] width 666 height 129
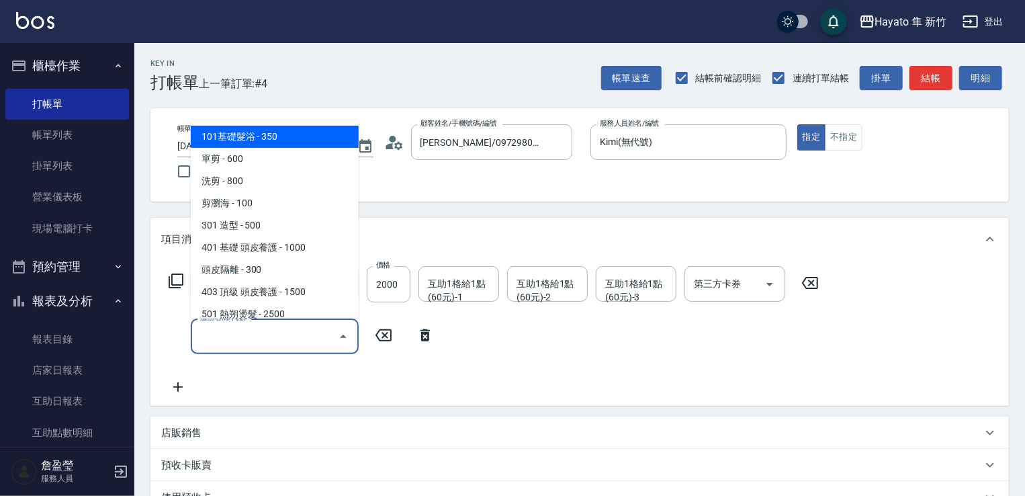
click at [252, 337] on input "服務名稱/代號" at bounding box center [265, 337] width 136 height 24
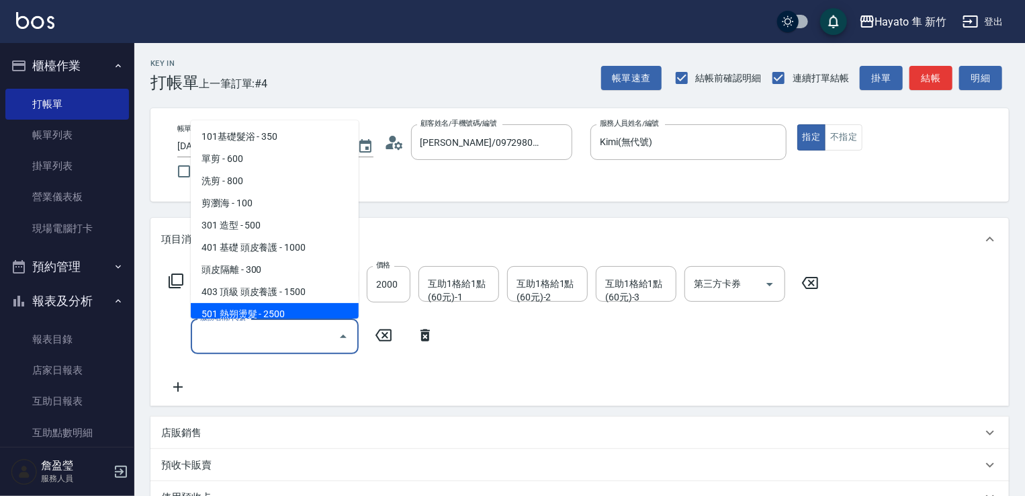
click at [298, 304] on span "501 熱朔燙髮 - 2500" at bounding box center [275, 314] width 168 height 22
type input "501 熱朔燙髮(501)"
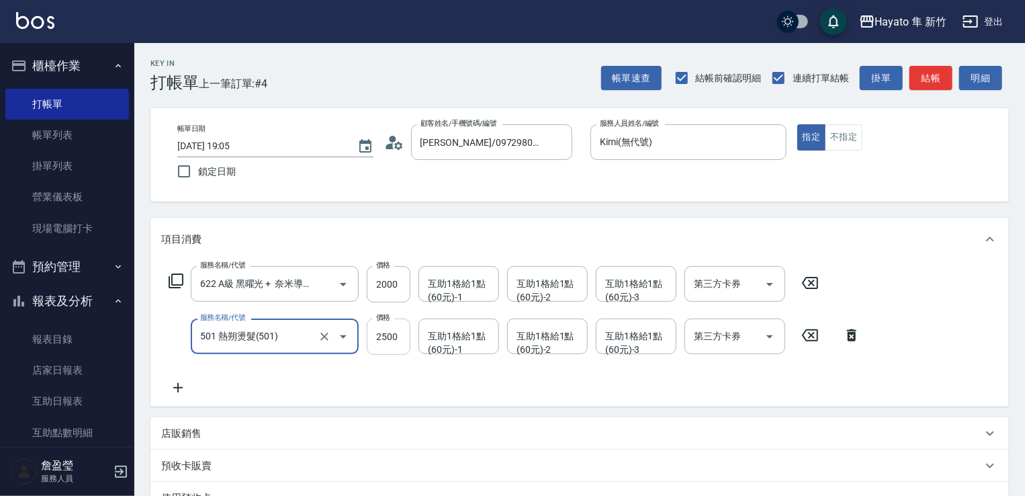
click at [393, 340] on input "2500" at bounding box center [389, 337] width 44 height 36
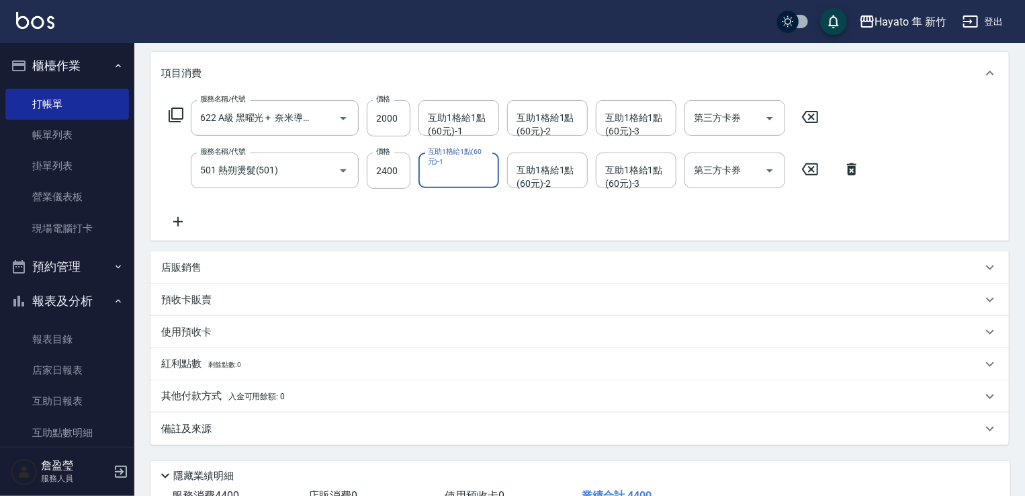
scroll to position [0, 0]
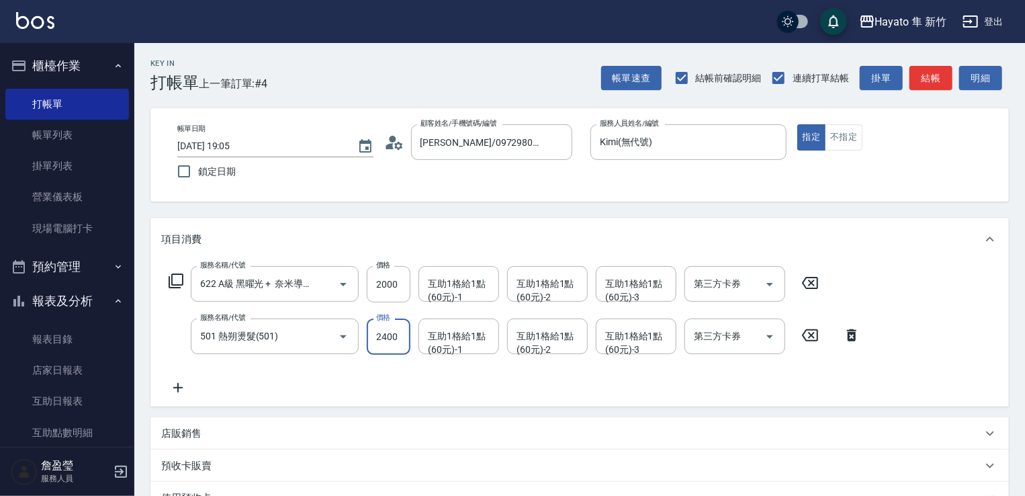
click at [401, 337] on input "2400" at bounding box center [389, 337] width 44 height 36
click at [386, 345] on input "2400" at bounding box center [389, 337] width 44 height 36
type input "2600"
click at [399, 385] on div "服務名稱/代號 622 A級 黑曜光 + 奈米導入(622) 服務名稱/代號 價格 2000 價格 互助1格給1點(60元)-1 互助1格給1點(60元)-1…" at bounding box center [515, 331] width 708 height 130
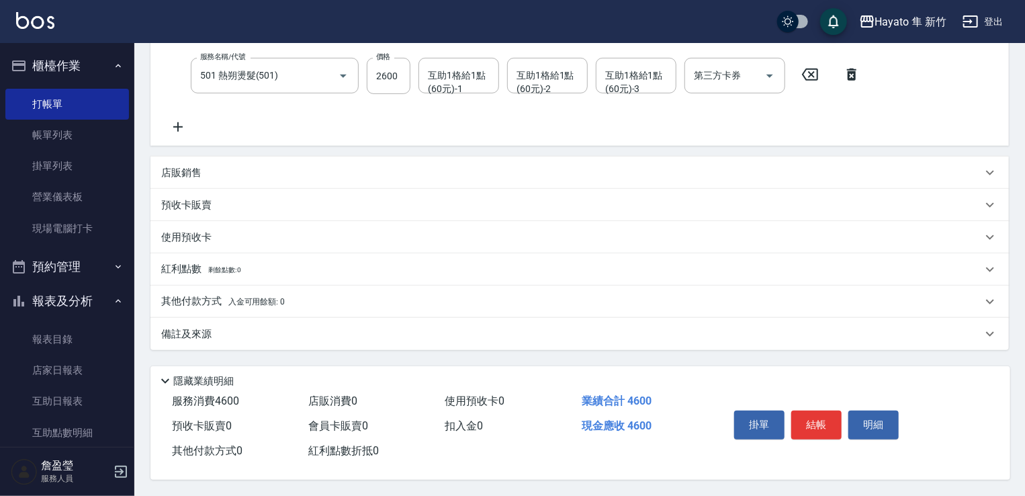
scroll to position [265, 0]
click at [453, 329] on div "備註及來源" at bounding box center [571, 334] width 821 height 14
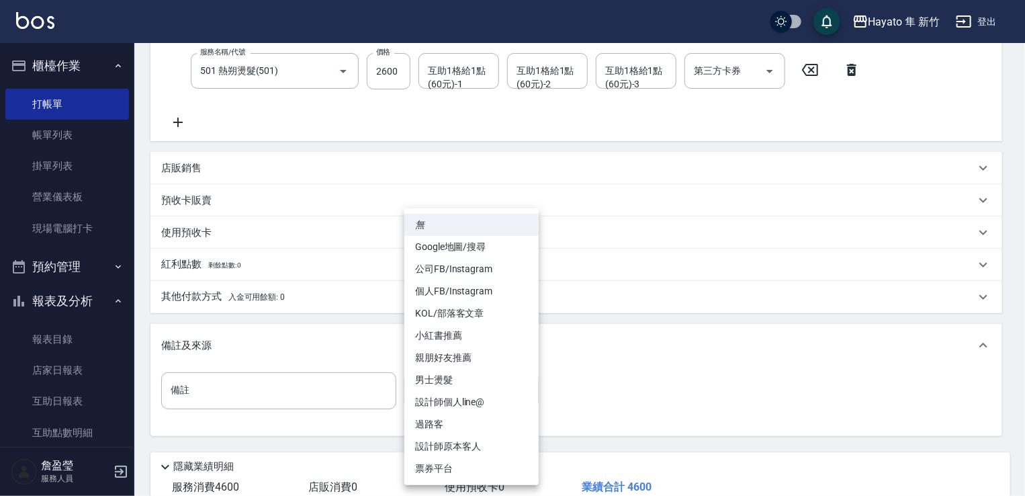
click at [489, 393] on body "Hayato 隼 新竹 登出 櫃檯作業 打帳單 帳單列表 掛單列表 營業儀表板 現場電腦打卡 預約管理 預約管理 報表及分析 報表目錄 店家日報表 互助日報表…" at bounding box center [512, 158] width 1025 height 847
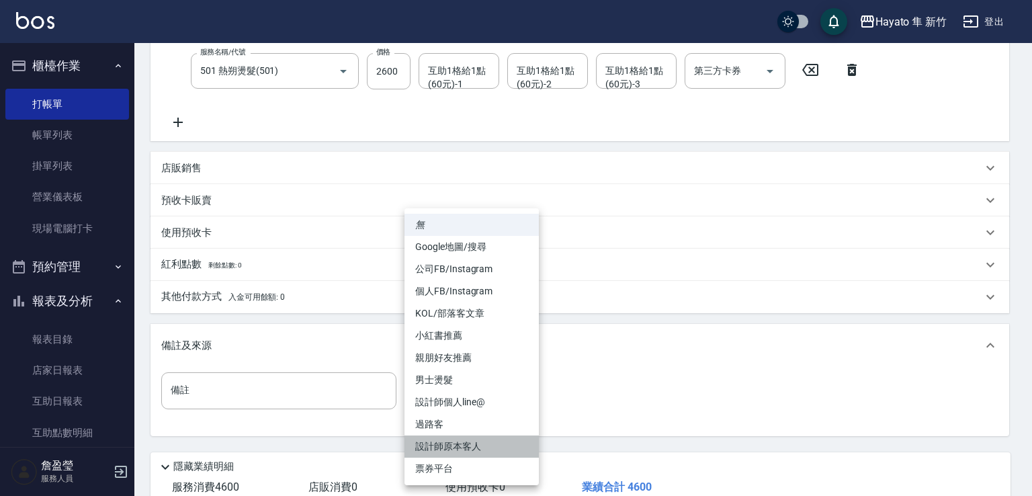
click at [504, 458] on ul "無 Google地圖/搜尋 公司FB/Instagram 個人FB/Instagram KOL/部落客文章 小紅書推薦 親朋好友推薦 男士燙髮 設計師個人li…" at bounding box center [472, 346] width 134 height 277
click at [472, 446] on li "設計師原本客人" at bounding box center [472, 446] width 134 height 22
type input "設計師原本客人"
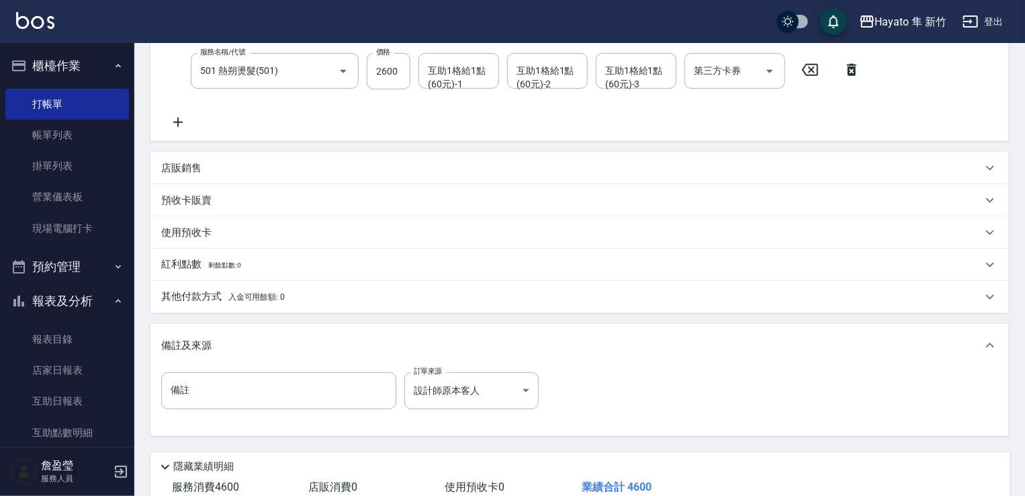
click at [341, 308] on div "其他付款方式 入金可用餘額: 0" at bounding box center [580, 297] width 859 height 32
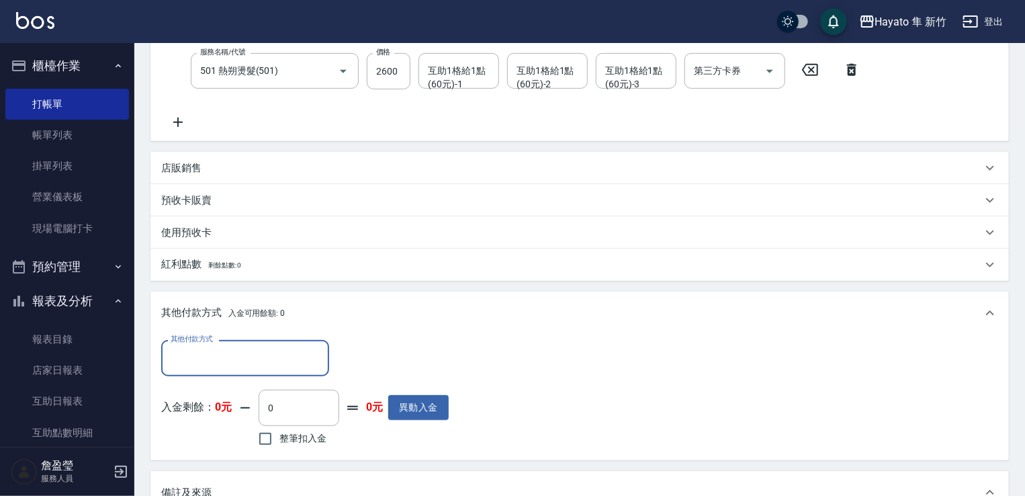
scroll to position [0, 0]
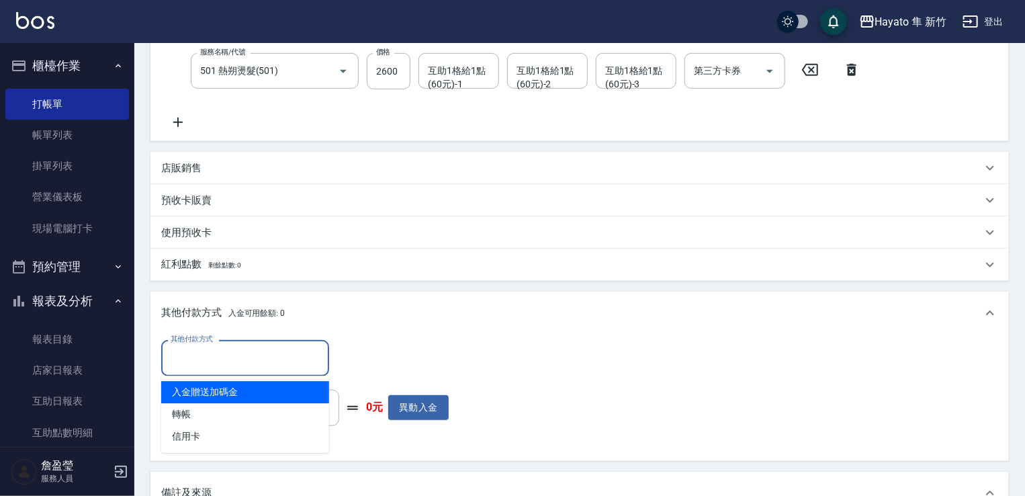
click at [212, 369] on input "其他付款方式" at bounding box center [245, 358] width 156 height 24
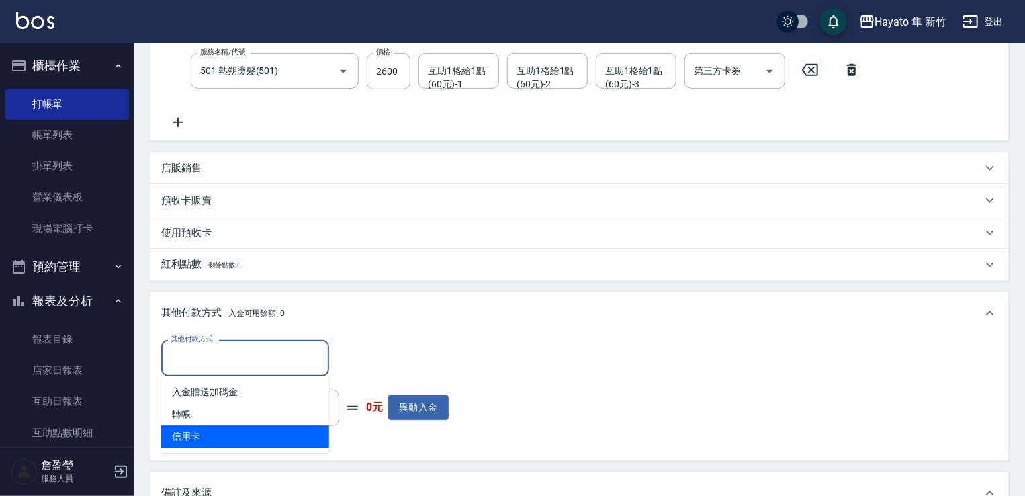
click at [208, 433] on span "信用卡" at bounding box center [245, 436] width 168 height 22
type input "信用卡"
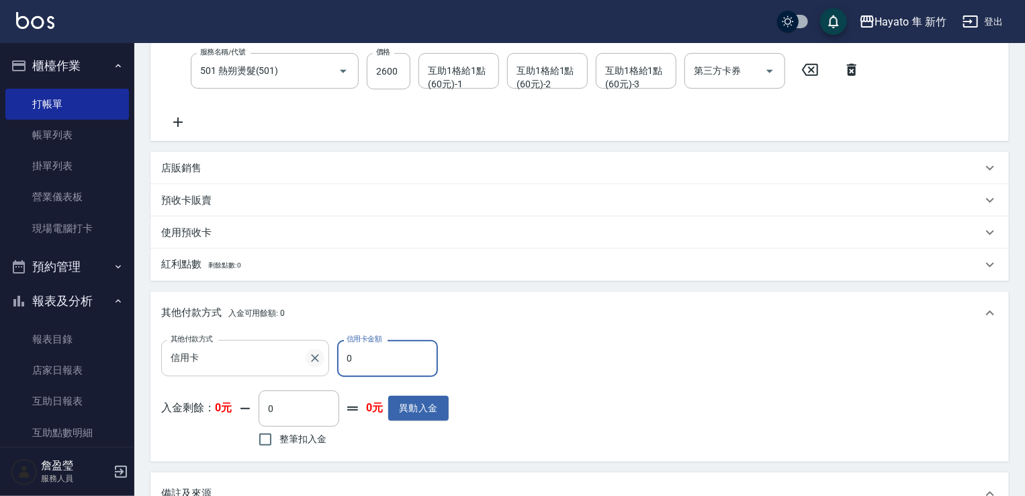
drag, startPoint x: 405, startPoint y: 358, endPoint x: 317, endPoint y: 366, distance: 87.8
click at [317, 366] on div "其他付款方式 信用卡 其他付款方式 信用卡金額 0 信用卡金額" at bounding box center [305, 358] width 288 height 36
type input "4600"
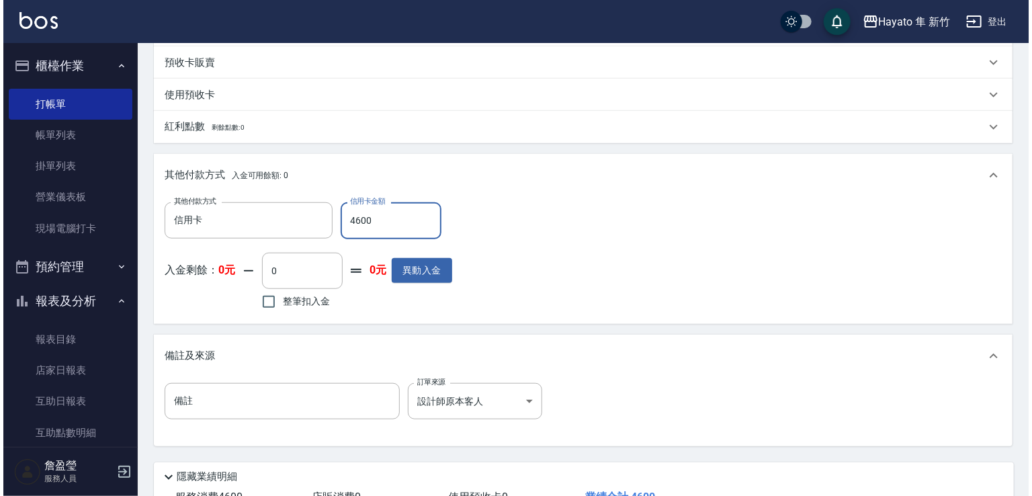
scroll to position [503, 0]
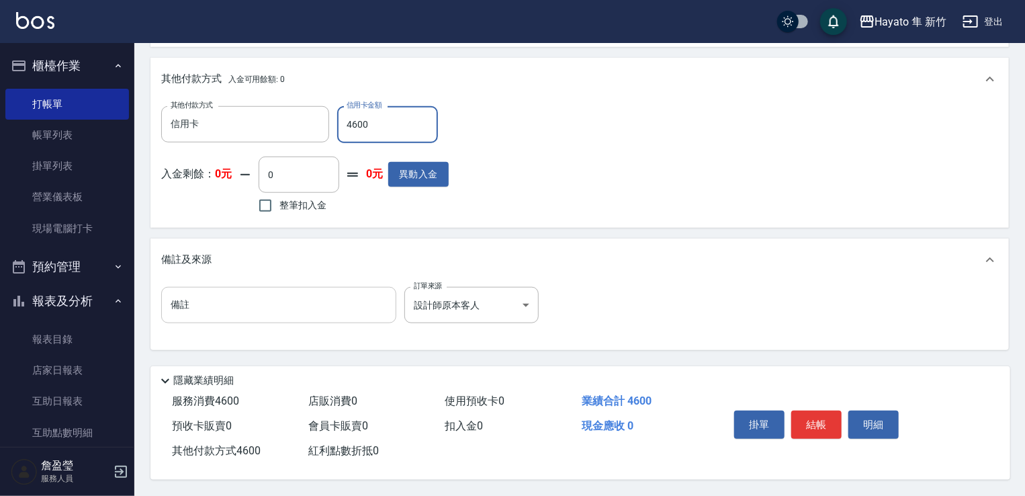
click at [202, 295] on input "備註" at bounding box center [278, 305] width 235 height 36
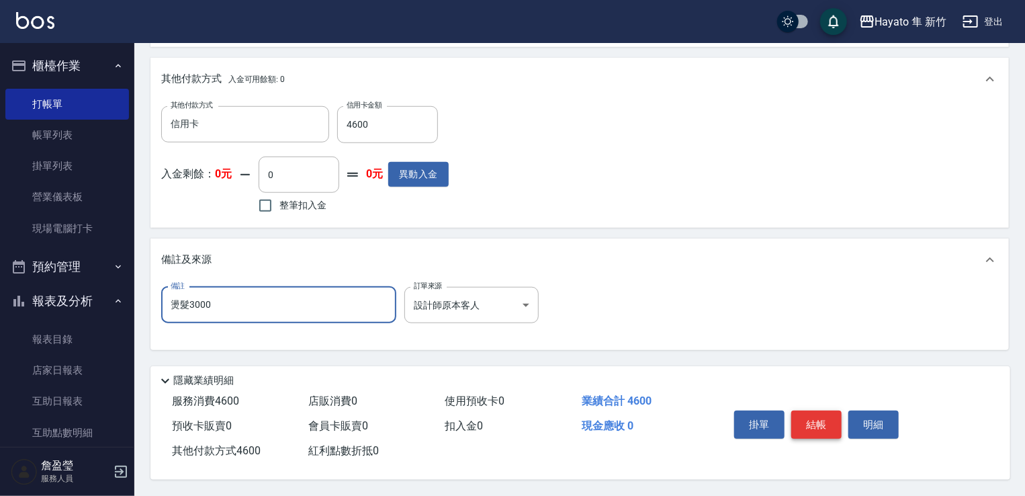
type input "燙髮3000"
click at [818, 424] on button "結帳" at bounding box center [817, 425] width 50 height 28
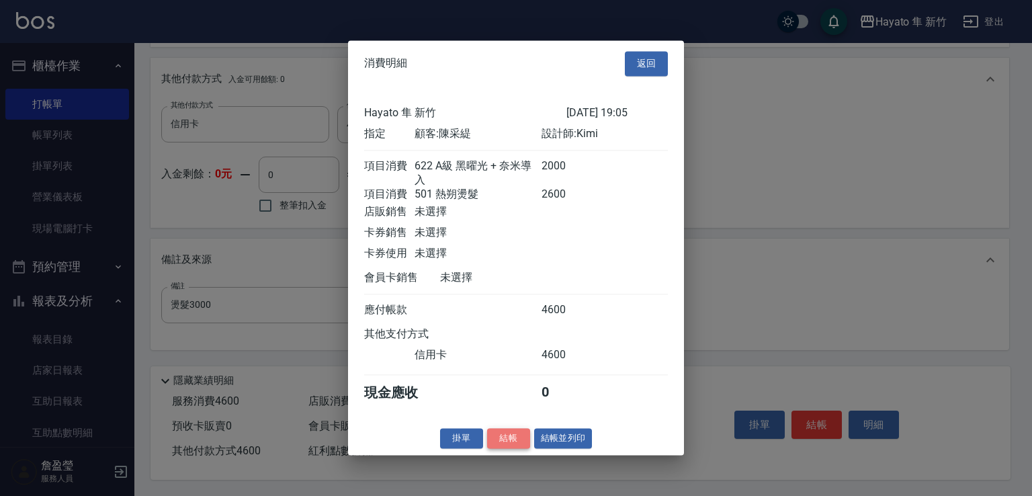
click at [502, 446] on button "結帳" at bounding box center [508, 438] width 43 height 21
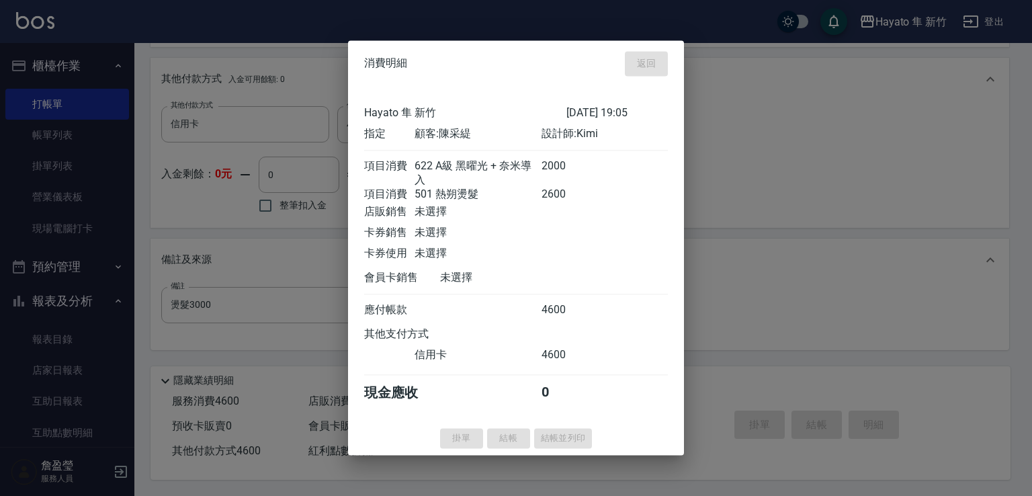
type input "[DATE] 19:08"
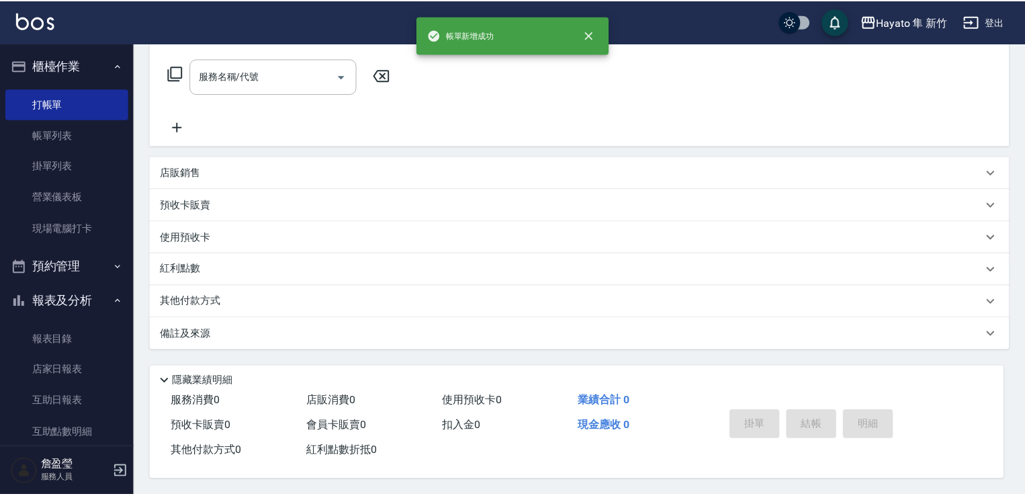
scroll to position [0, 0]
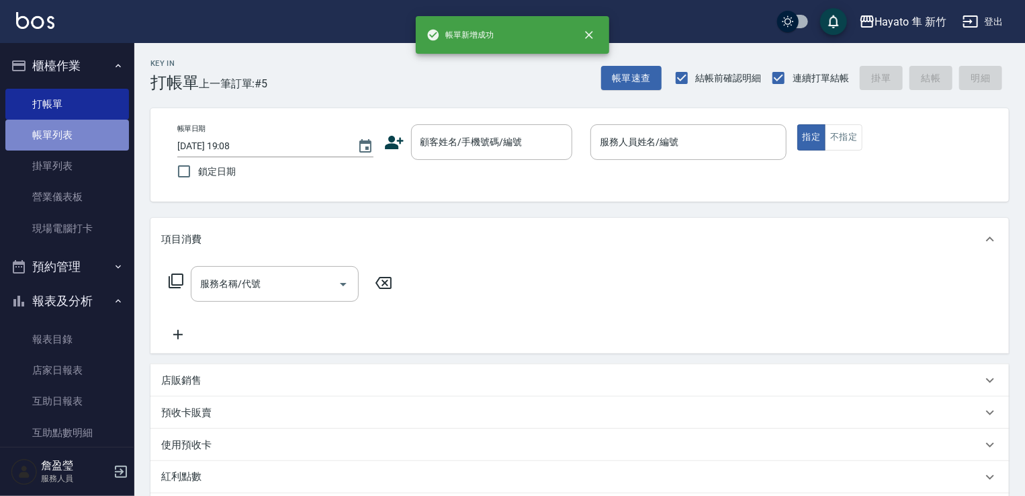
click at [73, 138] on link "帳單列表" at bounding box center [67, 135] width 124 height 31
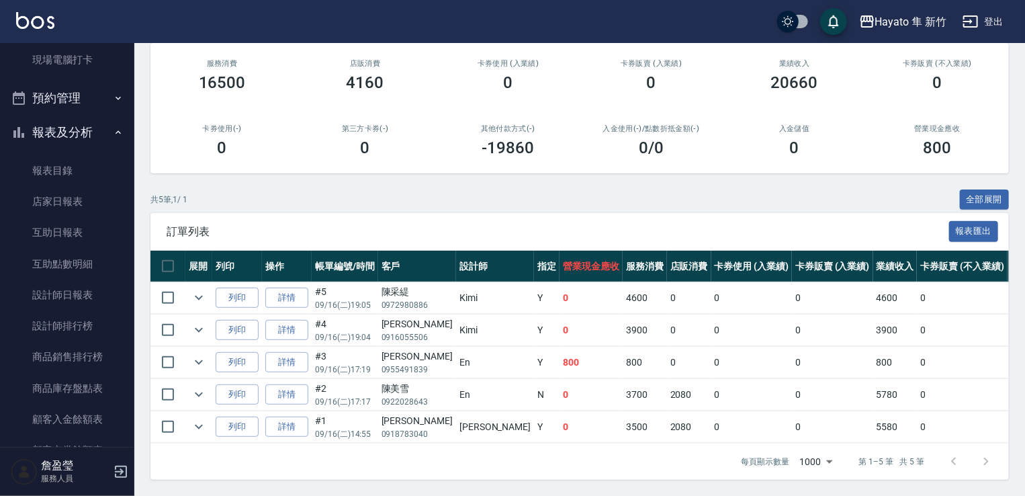
scroll to position [202, 0]
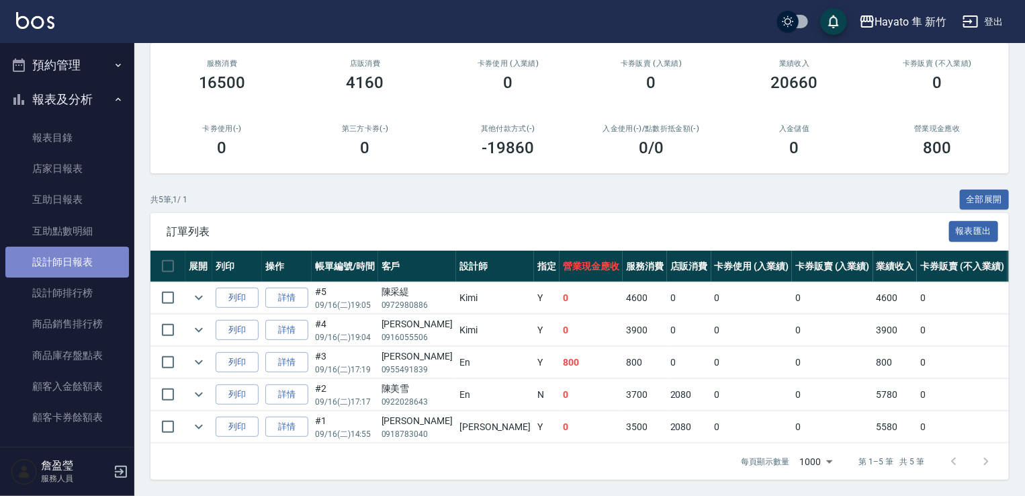
click at [83, 267] on link "設計師日報表" at bounding box center [67, 262] width 124 height 31
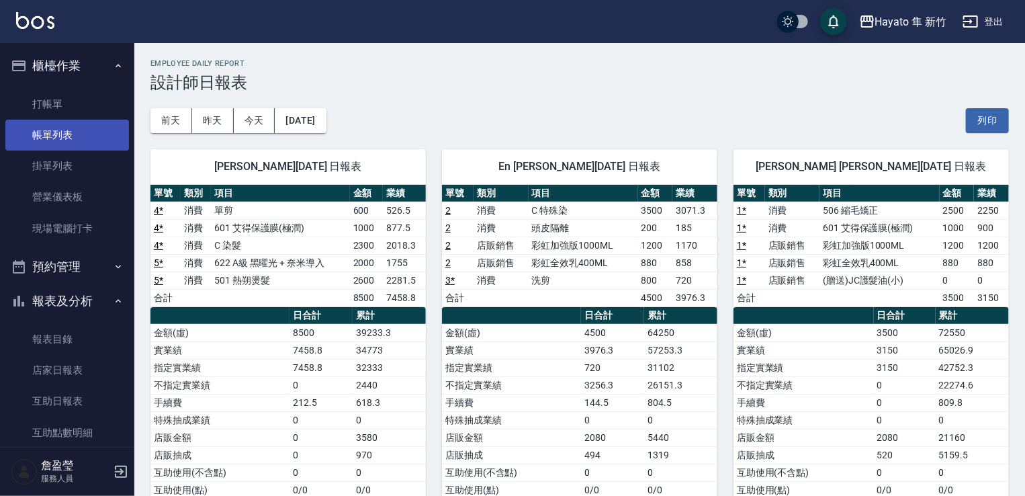
click at [100, 135] on link "帳單列表" at bounding box center [67, 135] width 124 height 31
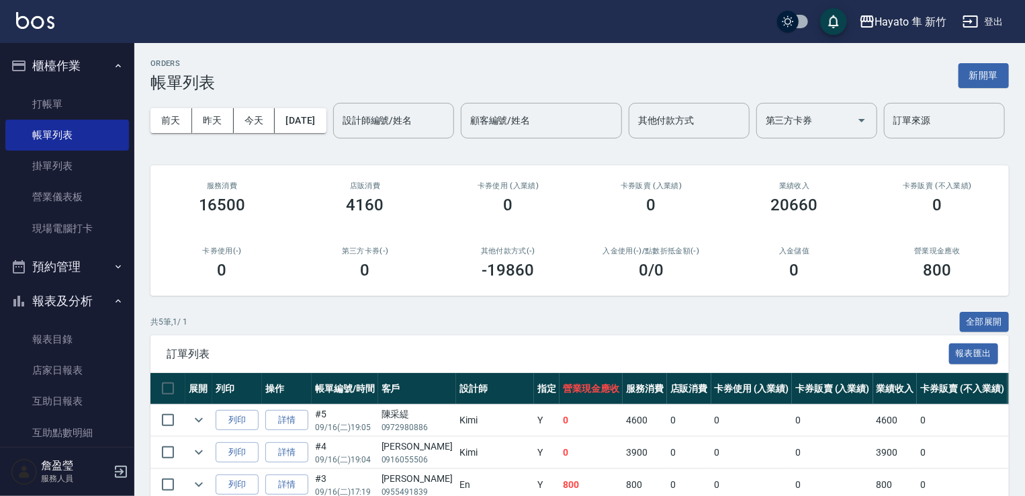
scroll to position [173, 0]
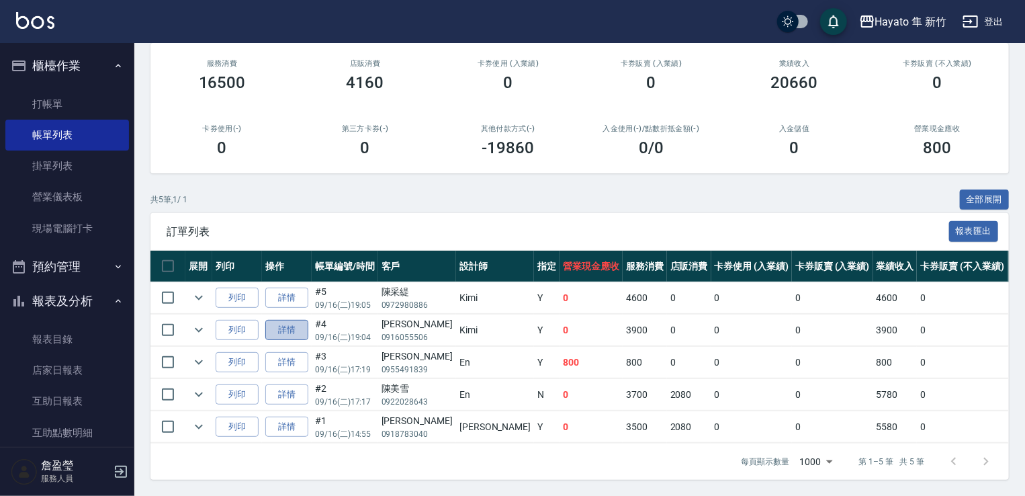
click at [294, 325] on link "詳情" at bounding box center [286, 330] width 43 height 21
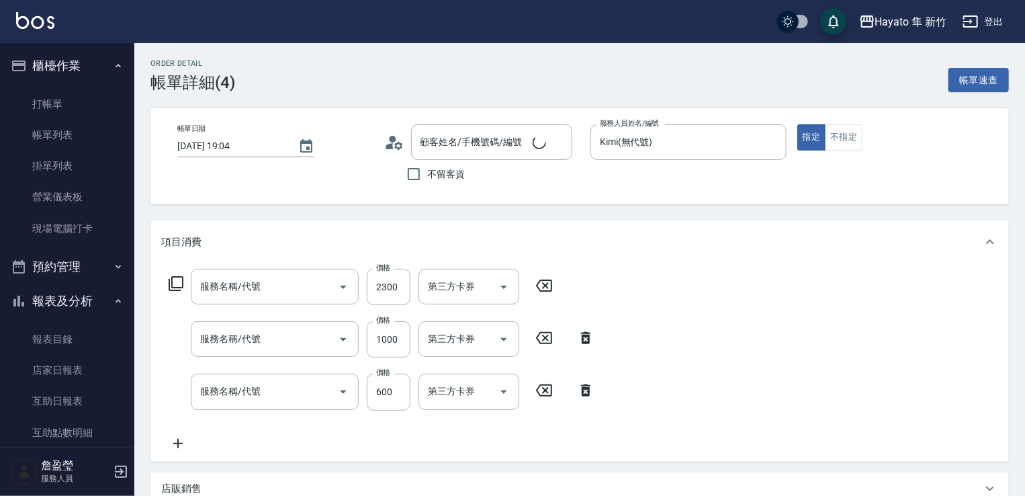
type input "[DATE] 19:04"
type input "Kimi(無代號)"
type input "[PERSON_NAME]妨/0916055506/"
type input "C 染髮(701)"
type input "601 艾得保護膜(極潤)(601)"
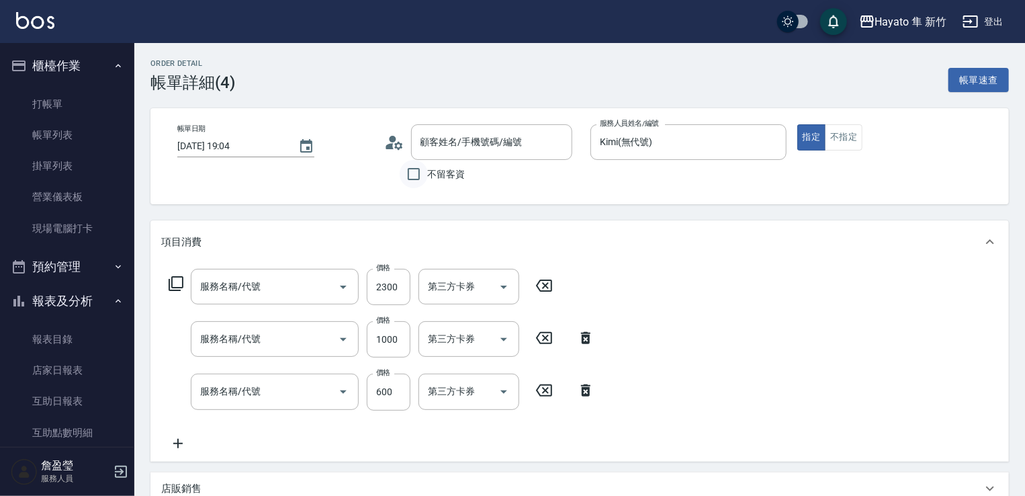
type input "單剪(102)"
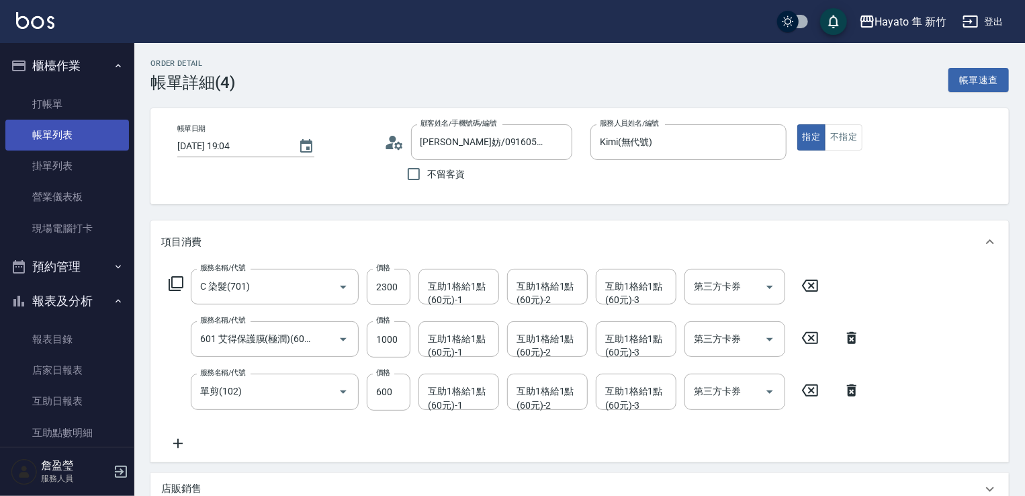
click at [81, 130] on link "帳單列表" at bounding box center [67, 135] width 124 height 31
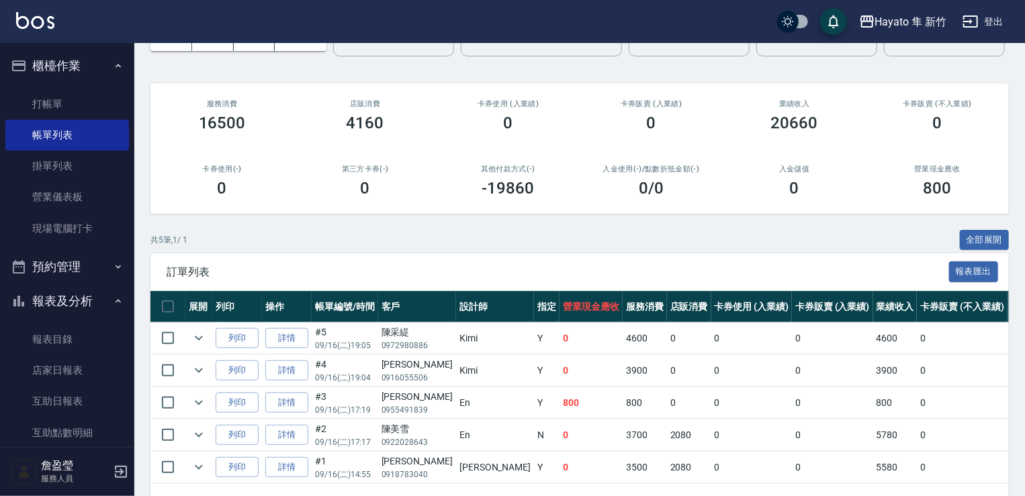
scroll to position [134, 0]
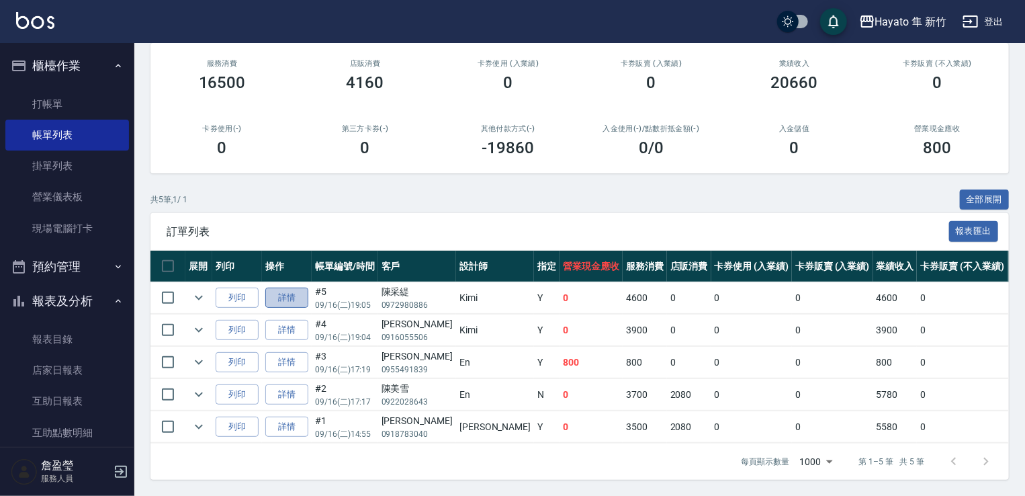
click at [301, 308] on link "詳情" at bounding box center [286, 298] width 43 height 21
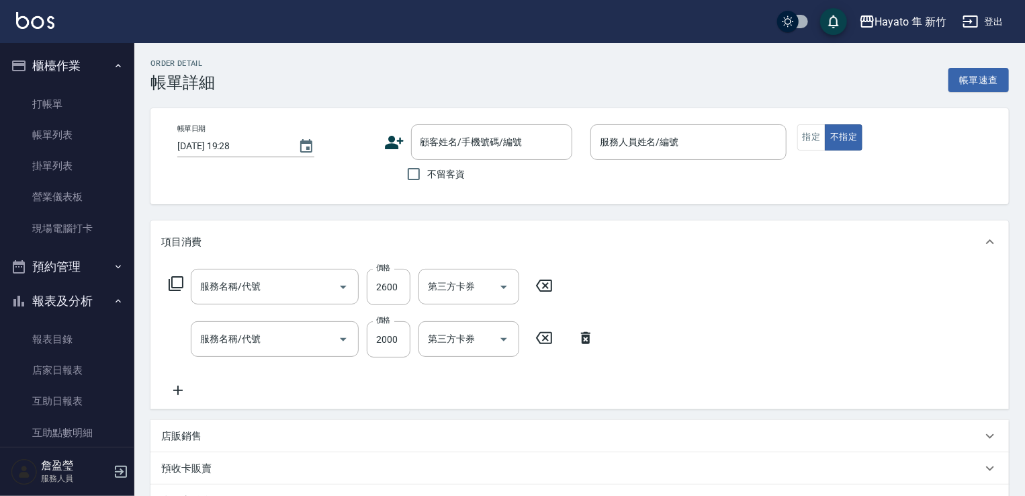
type input "[DATE] 19:05"
type input "Kimi(無代號)"
type input "燙髮3000"
type input "501 熱朔燙髮(501)"
type input "622 A級 黑曜光 + 奈米導入(622)"
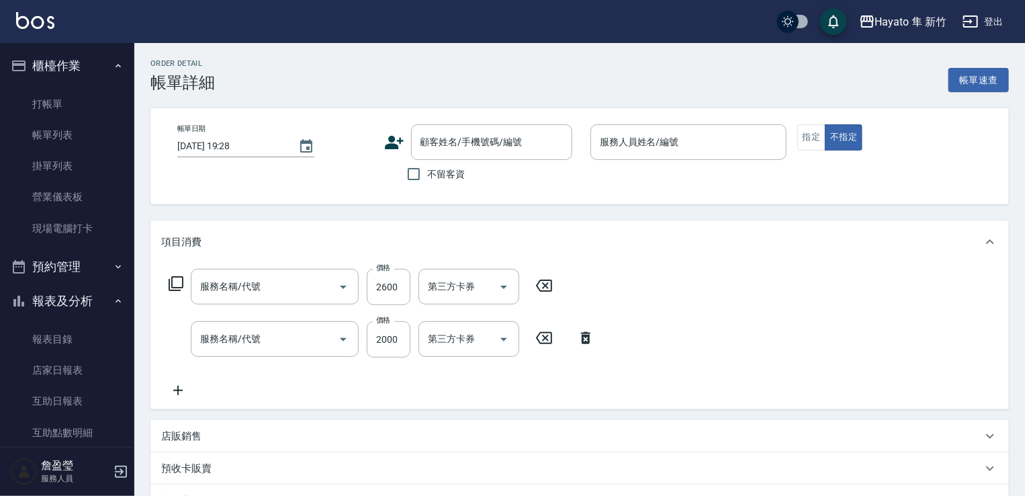
type input "設計師原本客人"
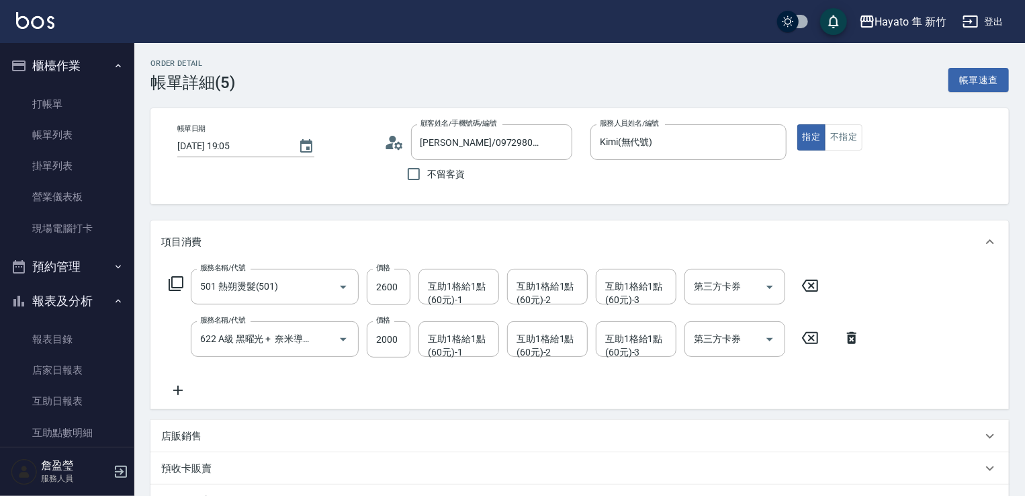
type input "[PERSON_NAME]/0972980886/"
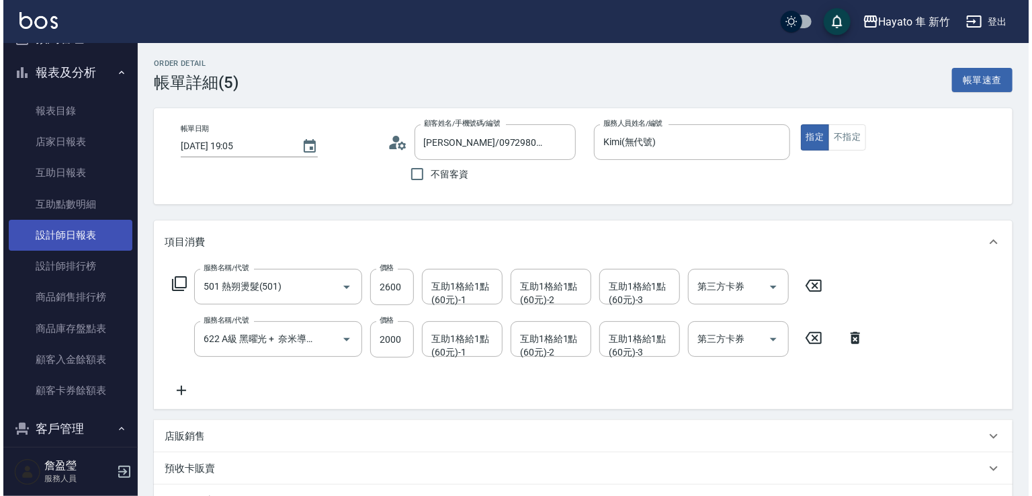
scroll to position [269, 0]
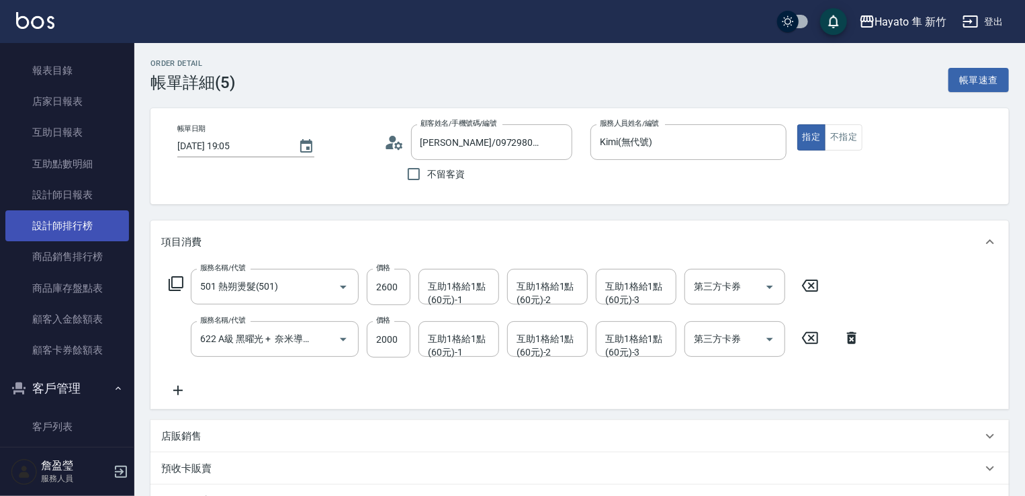
click at [72, 226] on link "設計師排行榜" at bounding box center [67, 225] width 124 height 31
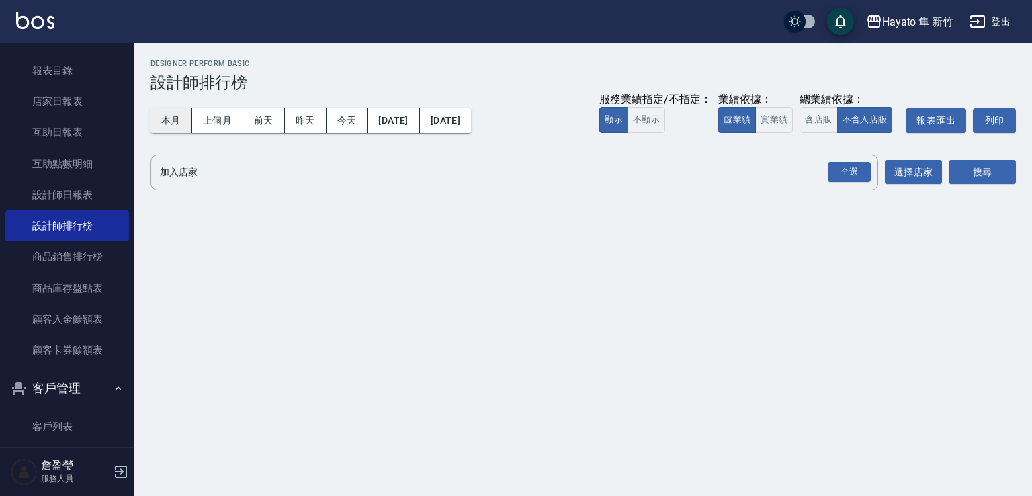
click at [168, 126] on button "本月" at bounding box center [172, 120] width 42 height 25
click at [843, 170] on div "全選" at bounding box center [849, 172] width 43 height 21
click at [968, 177] on button "搜尋" at bounding box center [982, 173] width 67 height 25
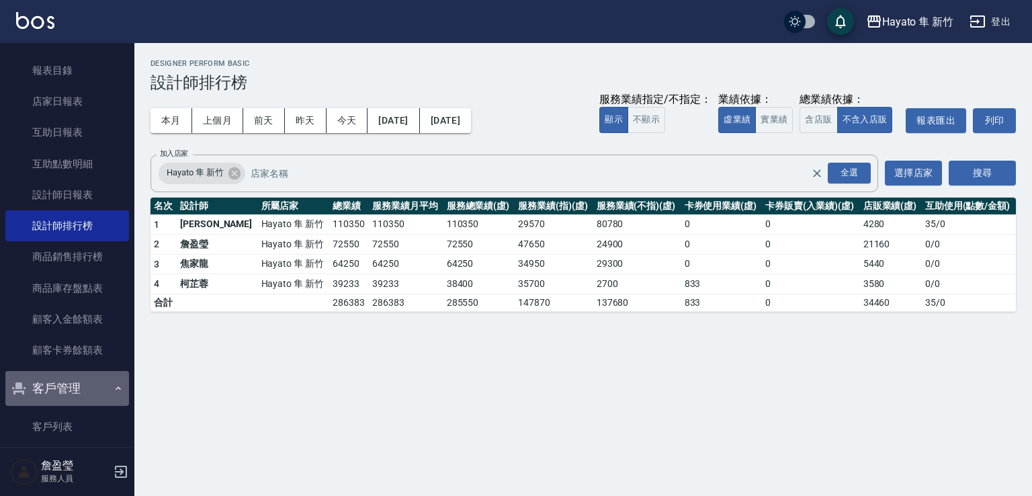
click at [113, 390] on icon "button" at bounding box center [118, 388] width 11 height 11
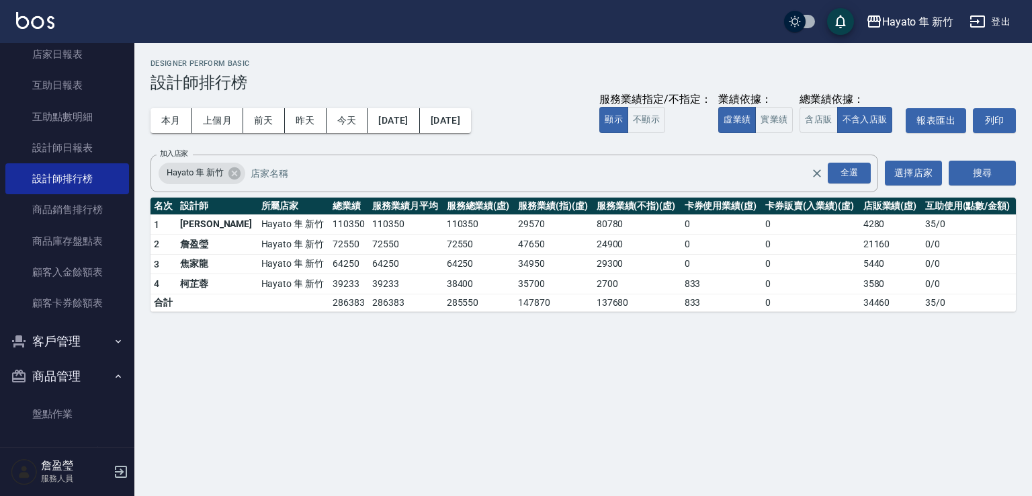
scroll to position [355, 0]
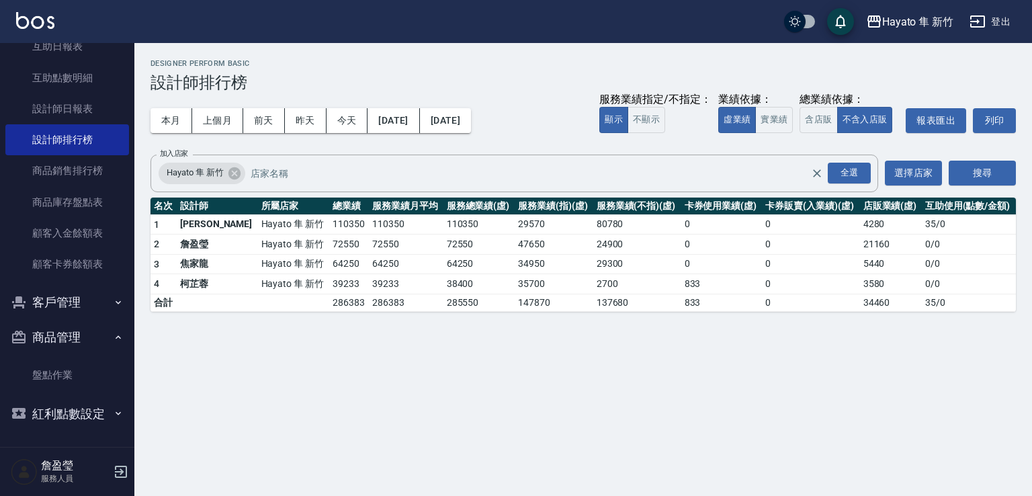
click at [113, 337] on icon "button" at bounding box center [118, 337] width 11 height 11
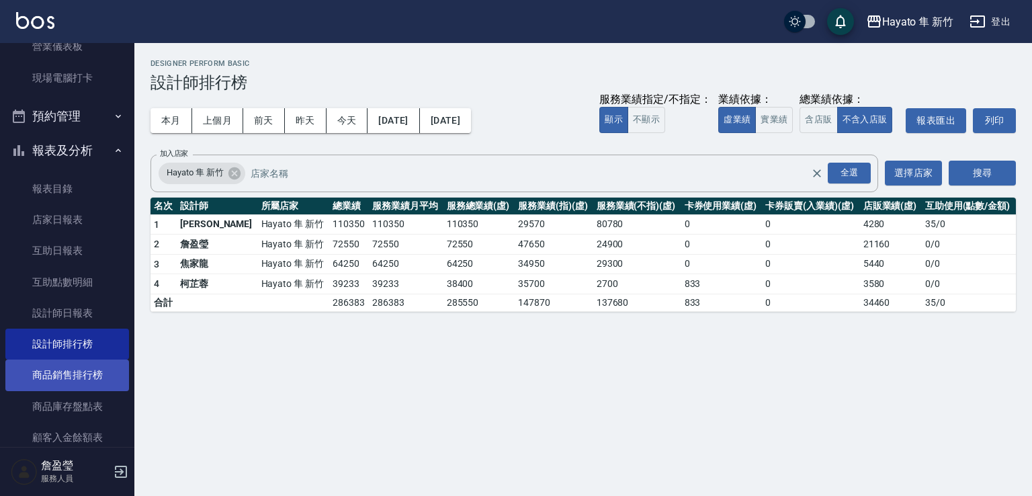
scroll to position [44, 0]
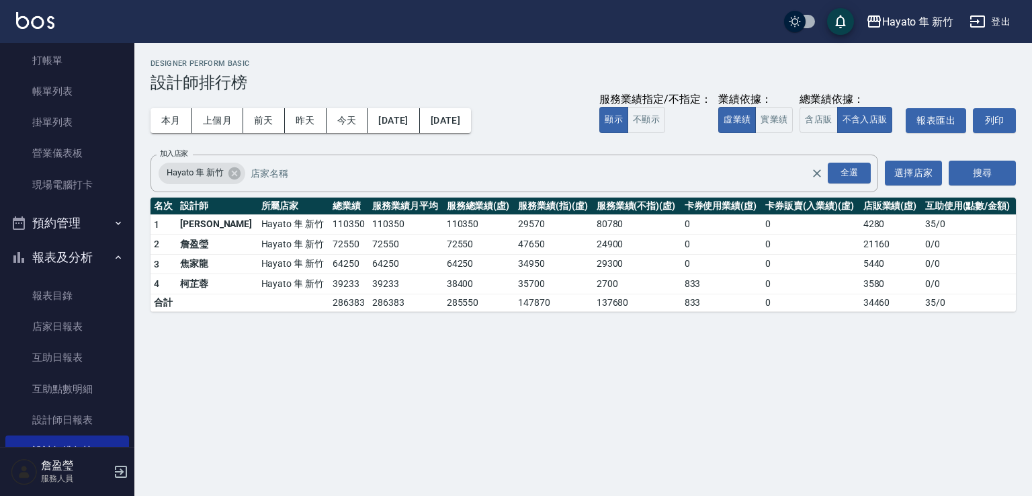
click at [105, 256] on button "報表及分析" at bounding box center [67, 257] width 124 height 35
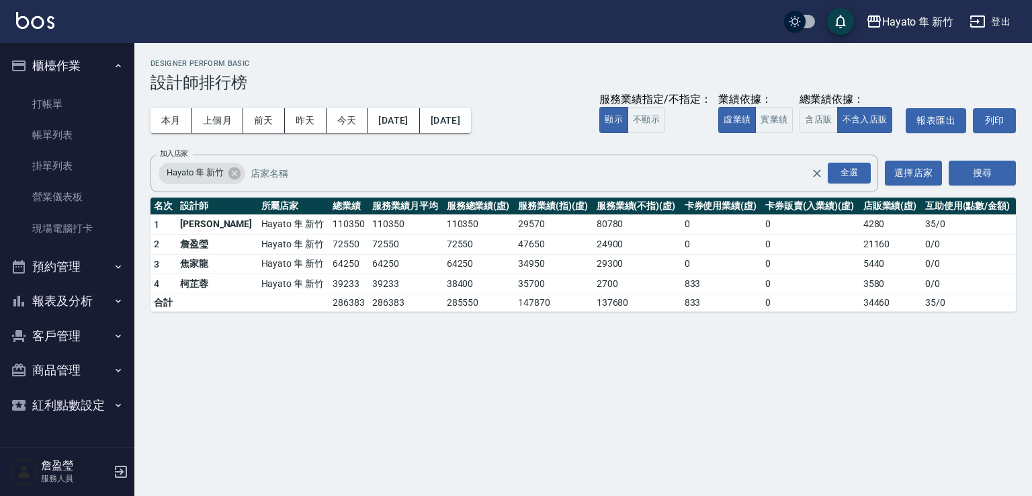
scroll to position [0, 0]
click at [75, 140] on link "帳單列表" at bounding box center [67, 135] width 124 height 31
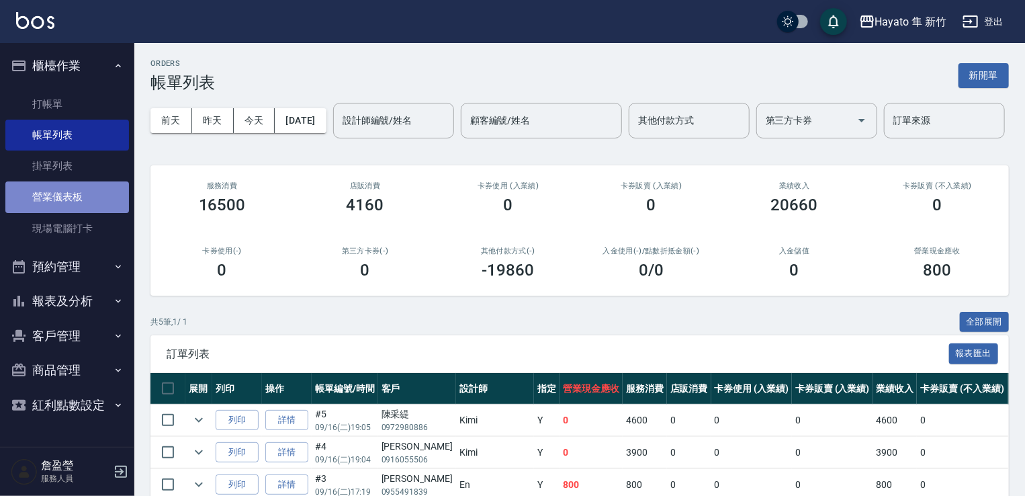
click at [94, 196] on link "營業儀表板" at bounding box center [67, 196] width 124 height 31
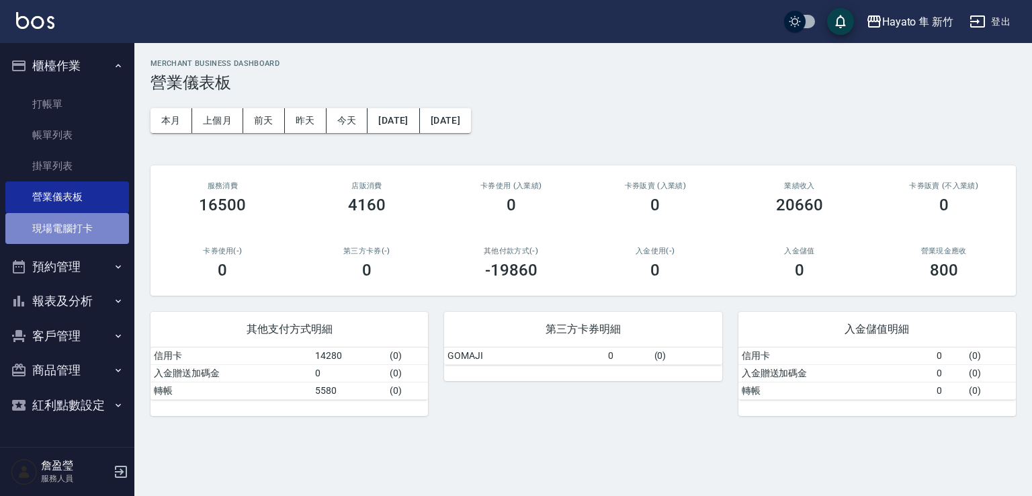
click at [90, 224] on link "現場電腦打卡" at bounding box center [67, 228] width 124 height 31
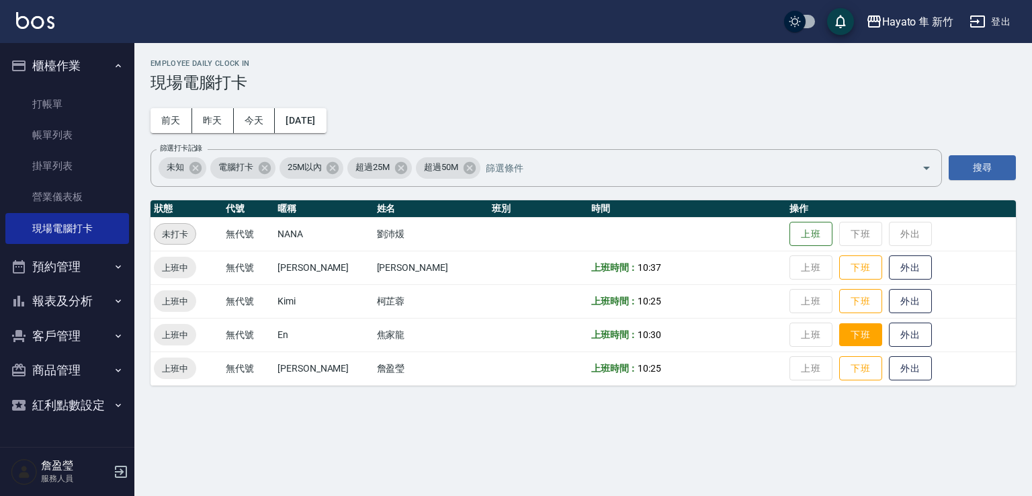
click at [841, 339] on button "下班" at bounding box center [860, 335] width 43 height 24
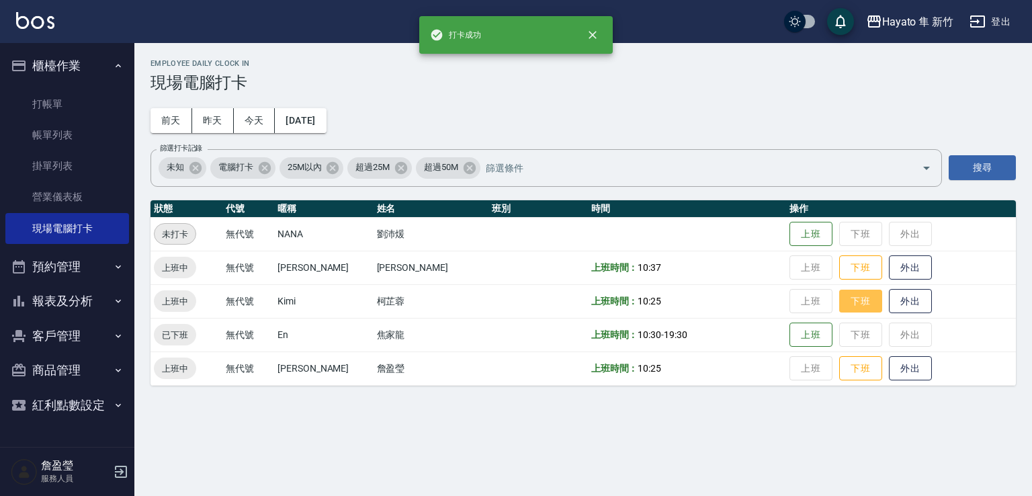
click at [847, 300] on button "下班" at bounding box center [860, 302] width 43 height 24
